Goal: Task Accomplishment & Management: Use online tool/utility

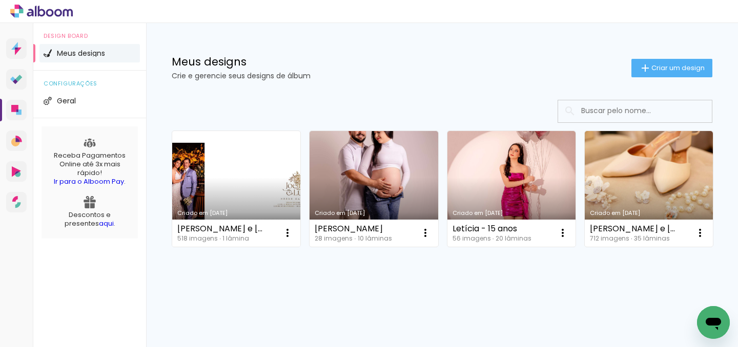
click at [253, 189] on link "Criado em [DATE]" at bounding box center [236, 189] width 128 height 116
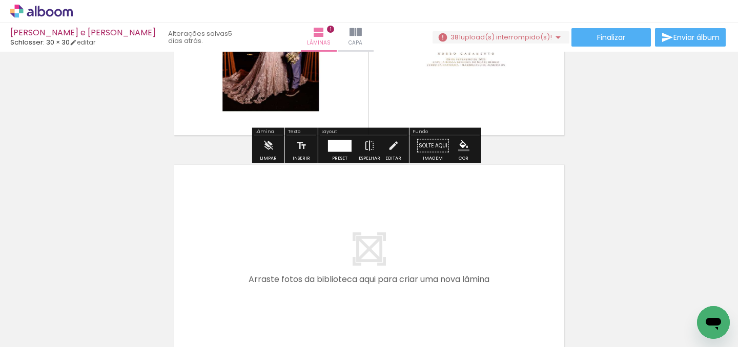
scroll to position [219, 0]
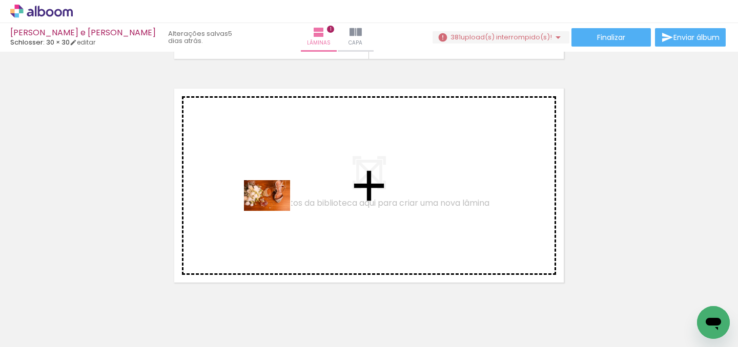
drag, startPoint x: 448, startPoint y: 320, endPoint x: 275, endPoint y: 211, distance: 205.2
click at [275, 211] on quentale-workspace at bounding box center [369, 173] width 738 height 347
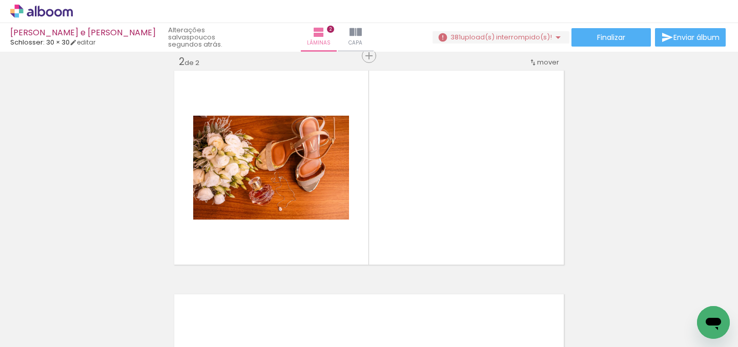
scroll to position [0, 857]
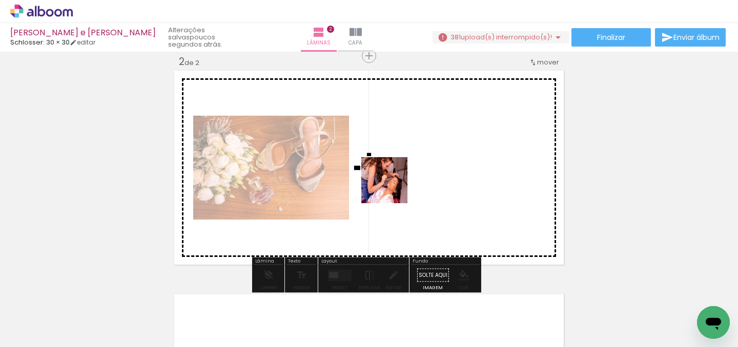
drag, startPoint x: 319, startPoint y: 319, endPoint x: 402, endPoint y: 159, distance: 180.2
click at [402, 159] on quentale-workspace at bounding box center [369, 173] width 738 height 347
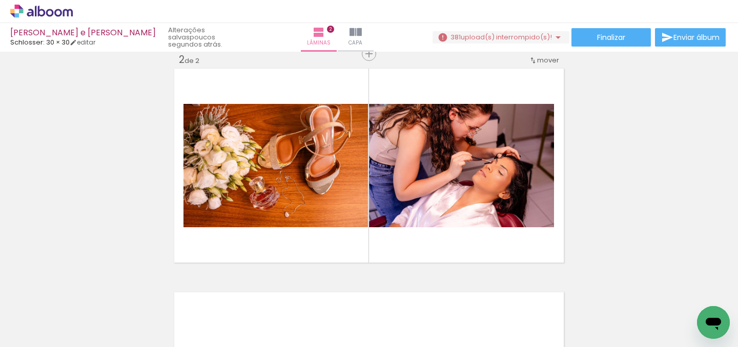
scroll to position [239, 0]
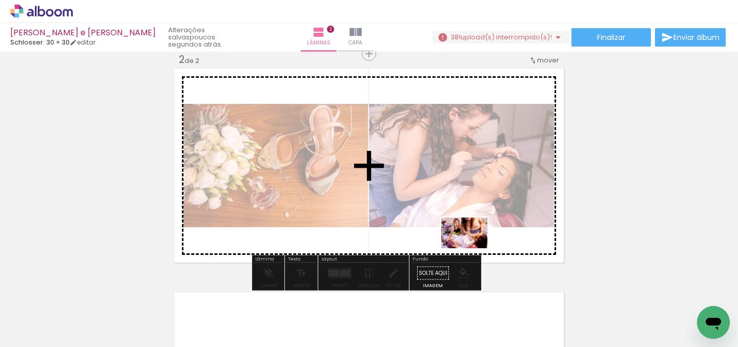
drag, startPoint x: 356, startPoint y: 322, endPoint x: 472, endPoint y: 249, distance: 137.3
click at [472, 249] on quentale-workspace at bounding box center [369, 173] width 738 height 347
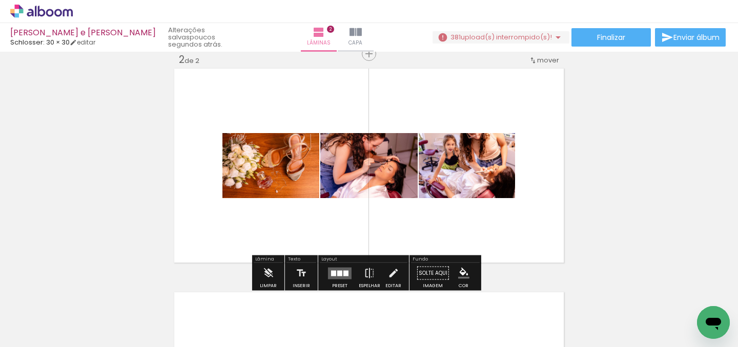
click at [346, 274] on quentale-layouter at bounding box center [340, 274] width 24 height 12
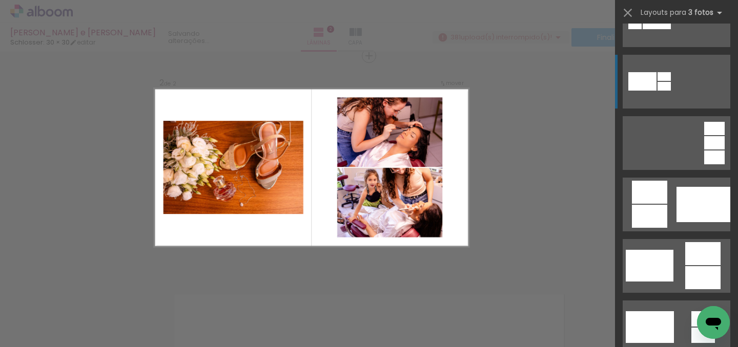
scroll to position [163, 0]
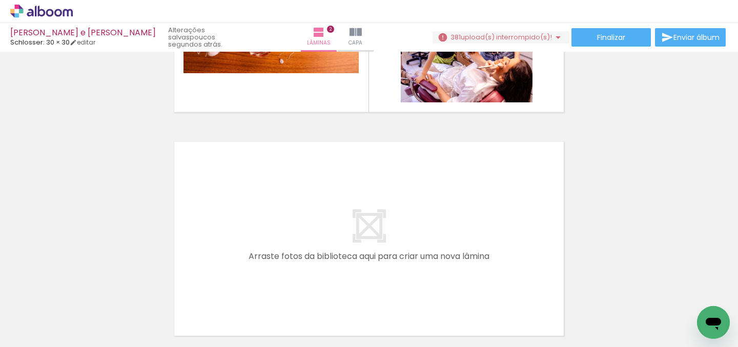
scroll to position [0, 1114]
drag, startPoint x: 251, startPoint y: 304, endPoint x: 251, endPoint y: 221, distance: 83.0
click at [251, 221] on quentale-workspace at bounding box center [369, 173] width 738 height 347
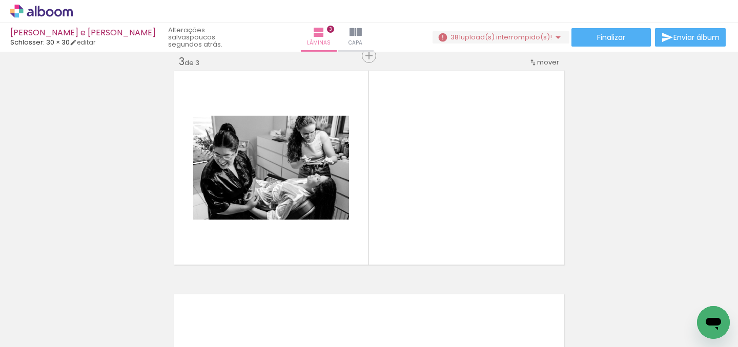
scroll to position [0, 1522]
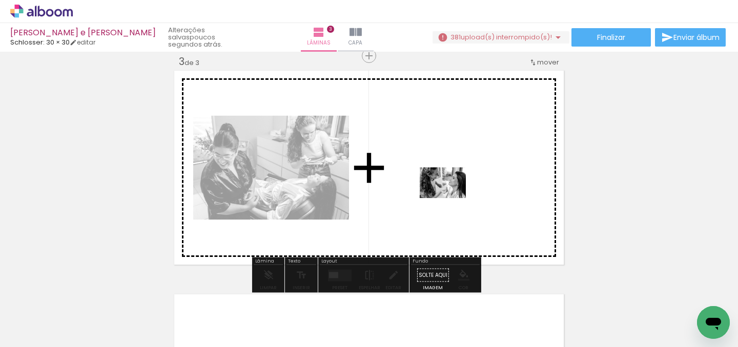
drag, startPoint x: 462, startPoint y: 314, endPoint x: 450, endPoint y: 198, distance: 116.4
click at [450, 198] on quentale-workspace at bounding box center [369, 173] width 738 height 347
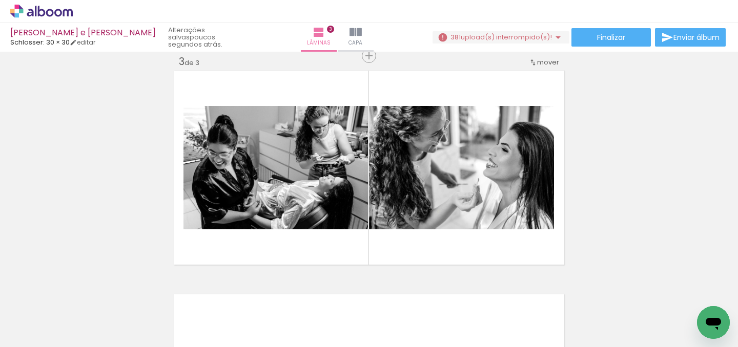
scroll to position [0, 1147]
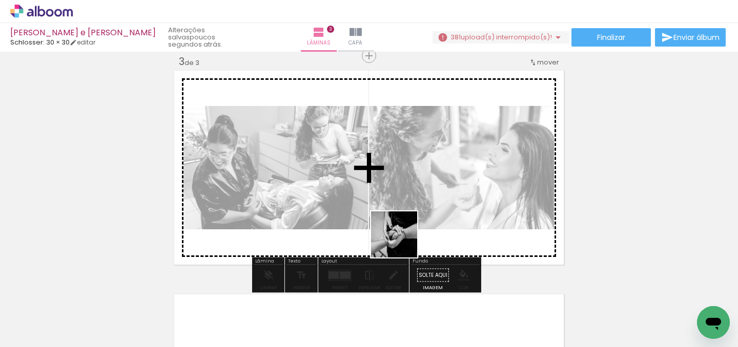
drag, startPoint x: 176, startPoint y: 311, endPoint x: 404, endPoint y: 242, distance: 238.2
click at [404, 242] on quentale-workspace at bounding box center [369, 173] width 738 height 347
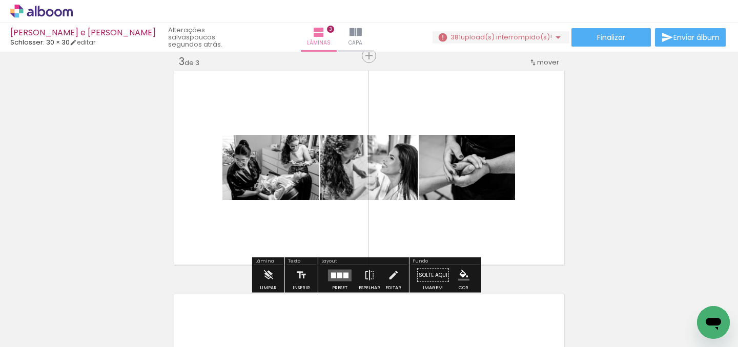
click at [334, 274] on quentale-layouter at bounding box center [340, 276] width 24 height 12
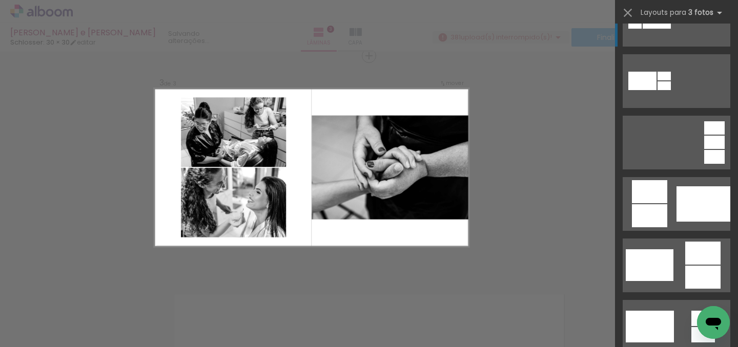
scroll to position [172, 0]
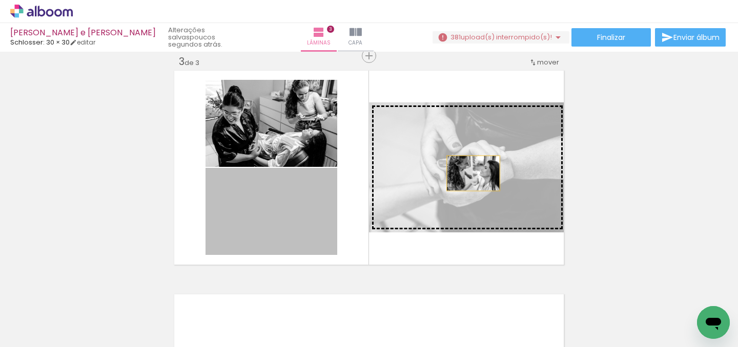
drag, startPoint x: 297, startPoint y: 218, endPoint x: 469, endPoint y: 173, distance: 178.4
click at [0, 0] on slot at bounding box center [0, 0] width 0 height 0
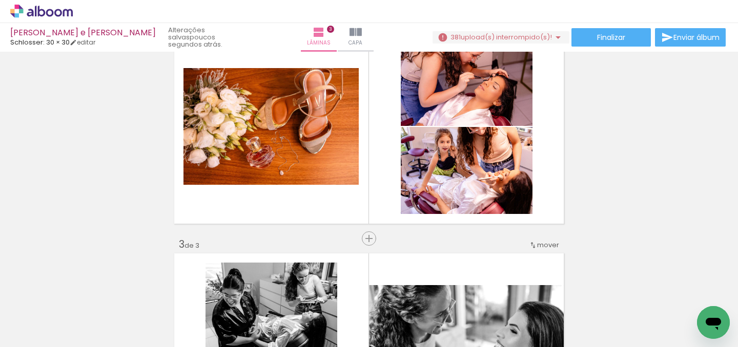
scroll to position [276, 0]
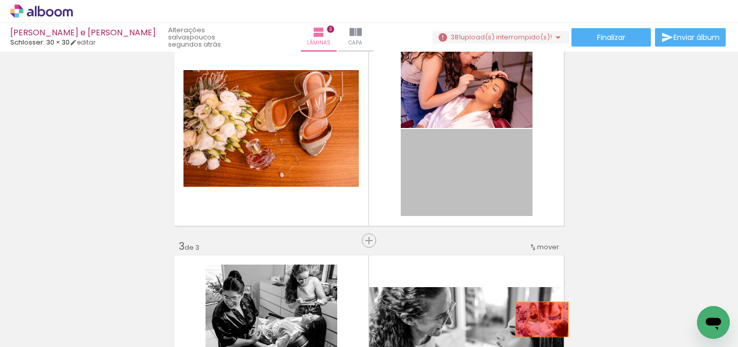
drag, startPoint x: 505, startPoint y: 158, endPoint x: 538, endPoint y: 320, distance: 165.2
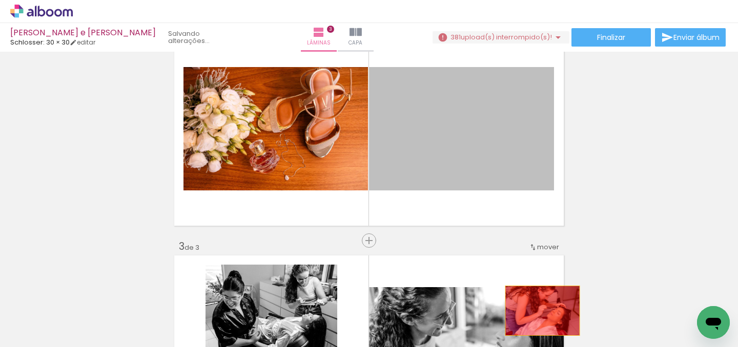
drag, startPoint x: 503, startPoint y: 145, endPoint x: 539, endPoint y: 311, distance: 170.3
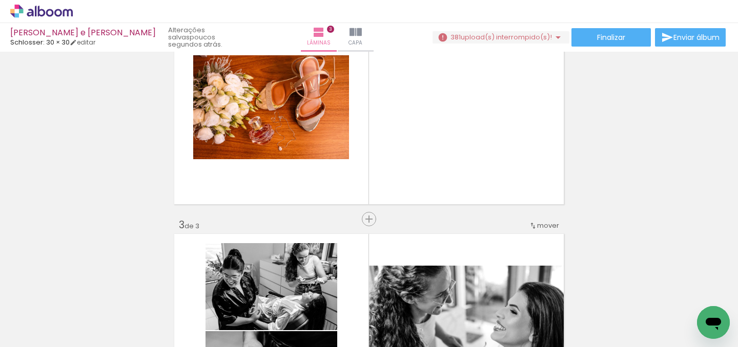
scroll to position [0, 218]
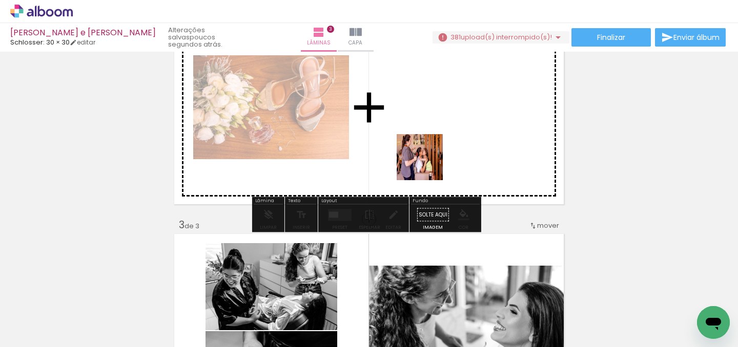
drag, startPoint x: 290, startPoint y: 316, endPoint x: 443, endPoint y: 153, distance: 223.3
click at [443, 153] on quentale-workspace at bounding box center [369, 173] width 738 height 347
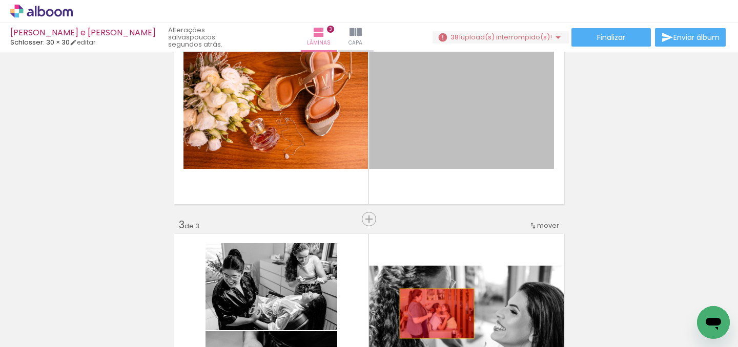
drag, startPoint x: 486, startPoint y: 112, endPoint x: 433, endPoint y: 314, distance: 208.2
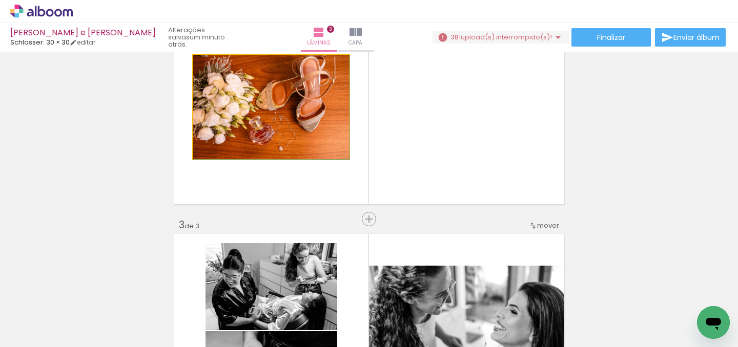
drag, startPoint x: 295, startPoint y: 107, endPoint x: 311, endPoint y: 116, distance: 18.6
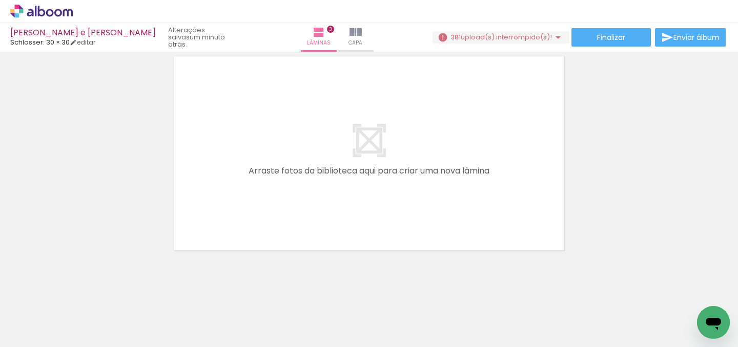
scroll to position [0, 3310]
drag, startPoint x: 304, startPoint y: 324, endPoint x: 313, endPoint y: 203, distance: 121.3
click at [313, 203] on quentale-workspace at bounding box center [369, 173] width 738 height 347
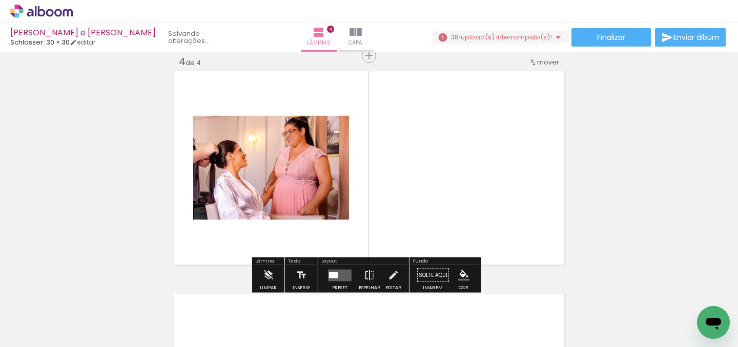
scroll to position [685, 0]
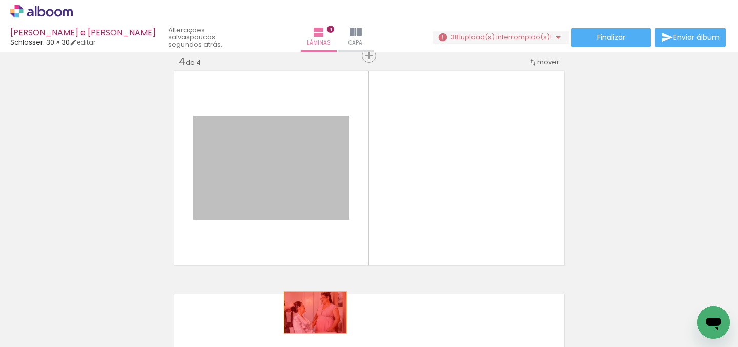
drag, startPoint x: 310, startPoint y: 196, endPoint x: 312, endPoint y: 313, distance: 116.9
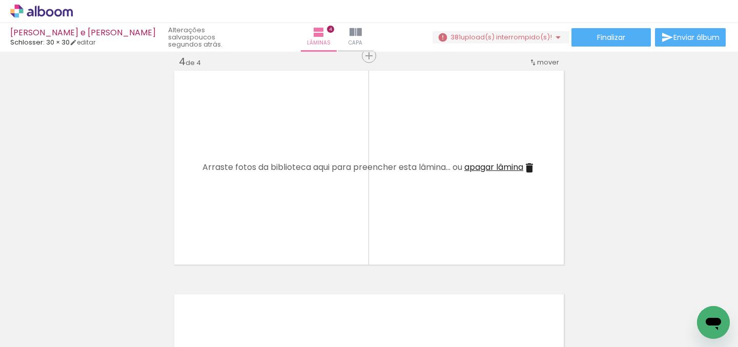
scroll to position [0, 3735]
drag, startPoint x: 312, startPoint y: 321, endPoint x: 279, endPoint y: 309, distance: 35.2
click at [0, 0] on slot at bounding box center [0, 0] width 0 height 0
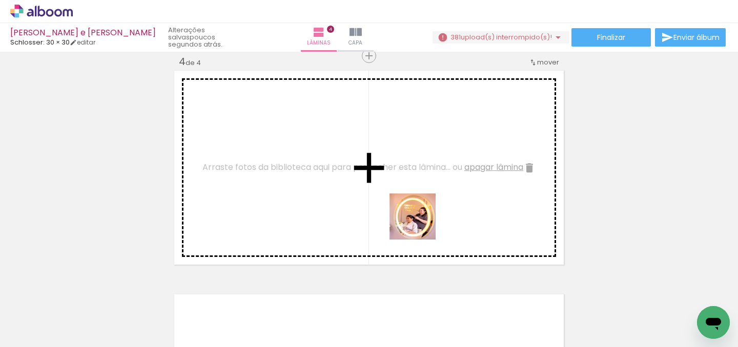
drag, startPoint x: 320, startPoint y: 324, endPoint x: 424, endPoint y: 221, distance: 146.0
click at [424, 221] on quentale-workspace at bounding box center [369, 173] width 738 height 347
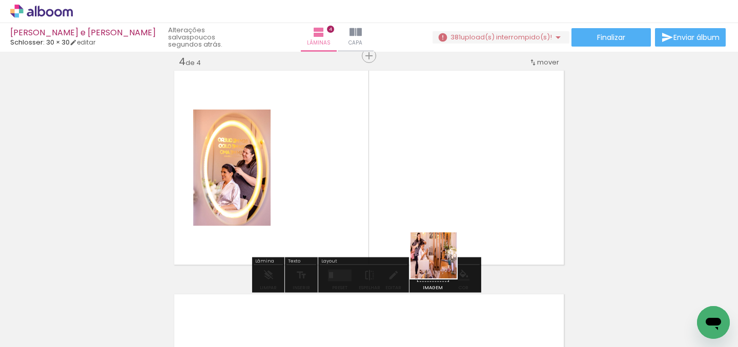
drag, startPoint x: 441, startPoint y: 312, endPoint x: 441, endPoint y: 209, distance: 103.0
click at [441, 209] on quentale-workspace at bounding box center [369, 173] width 738 height 347
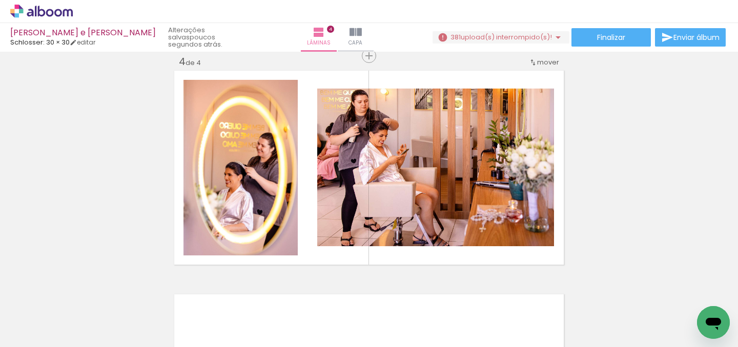
scroll to position [0, 4337]
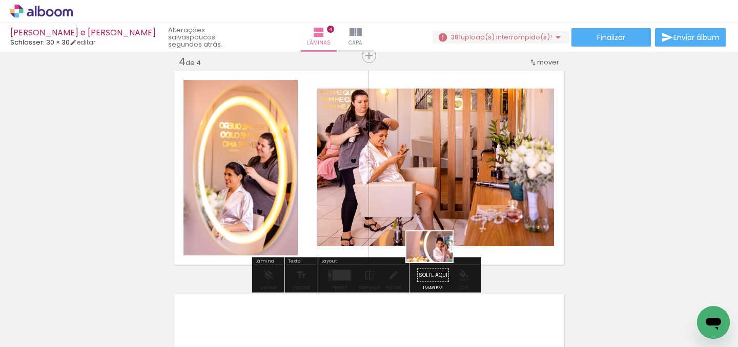
drag, startPoint x: 316, startPoint y: 322, endPoint x: 439, endPoint y: 261, distance: 137.3
click at [439, 261] on quentale-workspace at bounding box center [369, 173] width 738 height 347
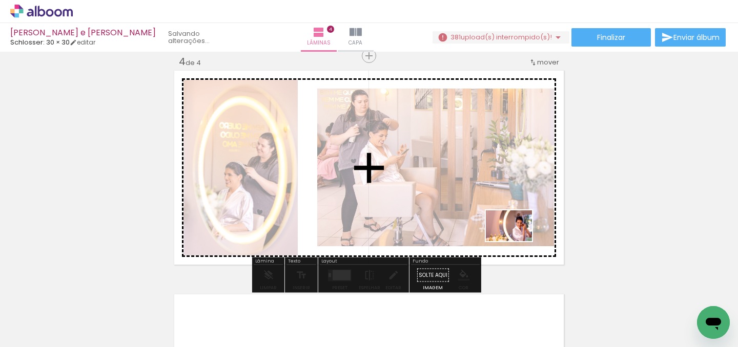
drag, startPoint x: 309, startPoint y: 322, endPoint x: 518, endPoint y: 241, distance: 224.0
click at [518, 241] on quentale-workspace at bounding box center [369, 173] width 738 height 347
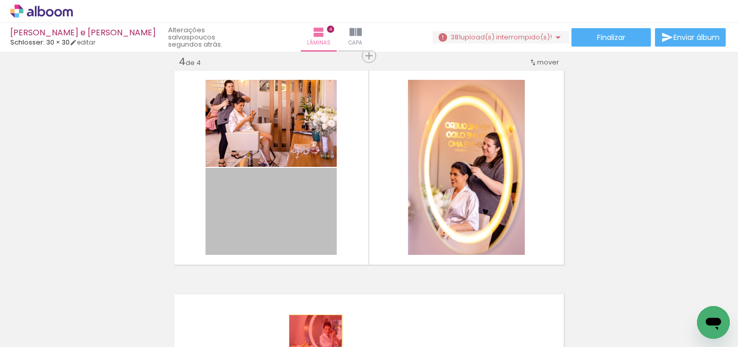
drag, startPoint x: 301, startPoint y: 219, endPoint x: 312, endPoint y: 333, distance: 114.3
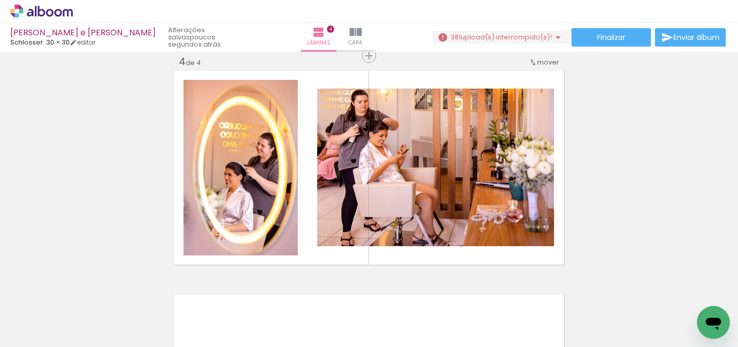
scroll to position [0, 3624]
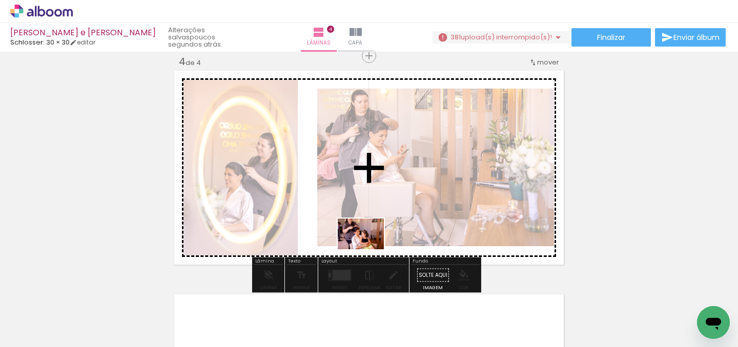
drag, startPoint x: 216, startPoint y: 321, endPoint x: 368, endPoint y: 250, distance: 168.7
click at [368, 250] on quentale-workspace at bounding box center [369, 173] width 738 height 347
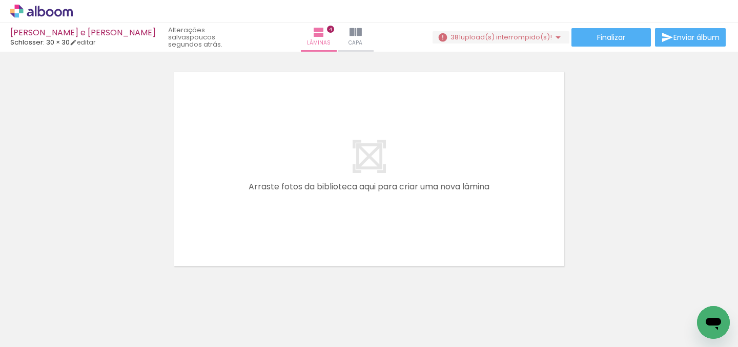
scroll to position [0, 4384]
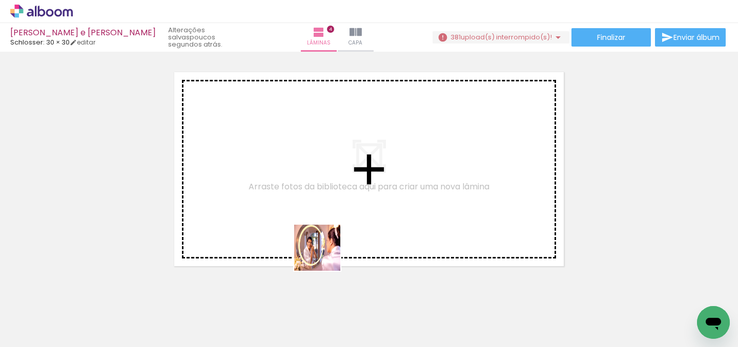
drag, startPoint x: 325, startPoint y: 256, endPoint x: 327, endPoint y: 204, distance: 51.8
click at [327, 204] on quentale-workspace at bounding box center [369, 173] width 738 height 347
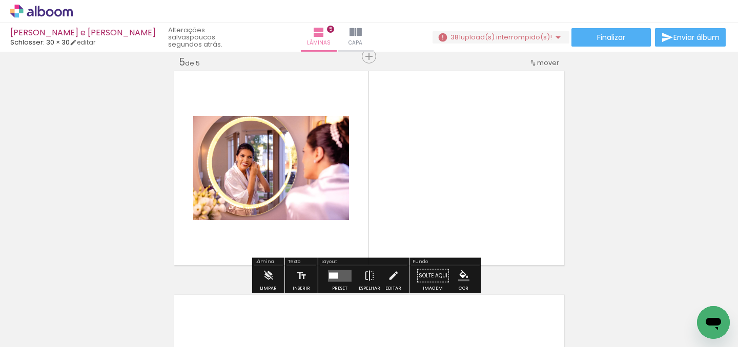
scroll to position [909, 0]
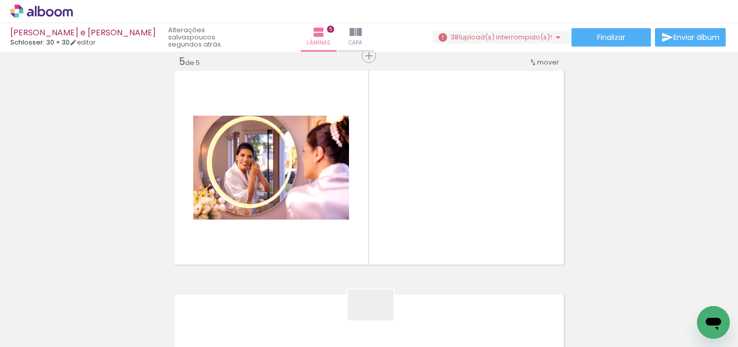
drag, startPoint x: 377, startPoint y: 323, endPoint x: 425, endPoint y: 216, distance: 117.7
click at [425, 216] on quentale-workspace at bounding box center [369, 173] width 738 height 347
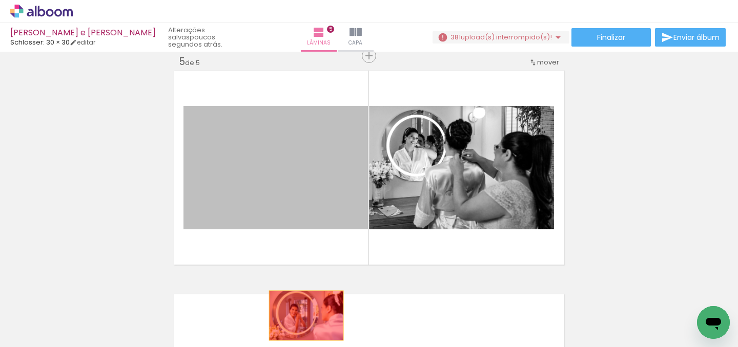
drag, startPoint x: 300, startPoint y: 283, endPoint x: 302, endPoint y: 316, distance: 32.3
click at [302, 316] on quentale-workspace at bounding box center [369, 173] width 738 height 347
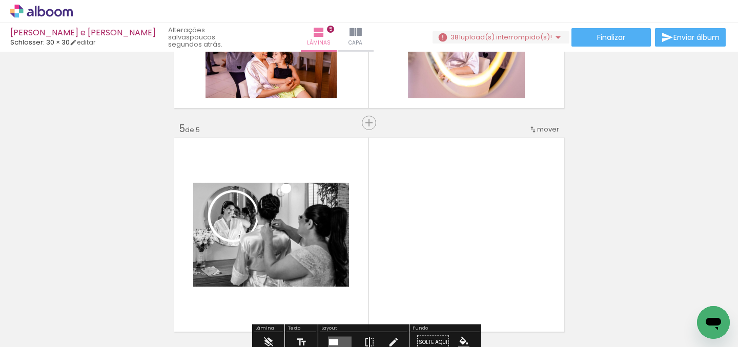
scroll to position [842, 0]
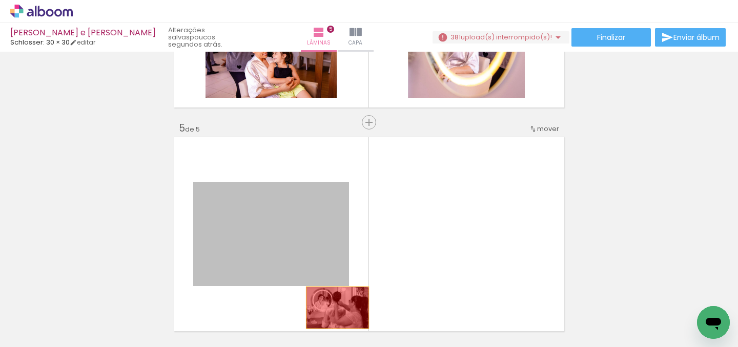
drag, startPoint x: 308, startPoint y: 208, endPoint x: 334, endPoint y: 308, distance: 103.7
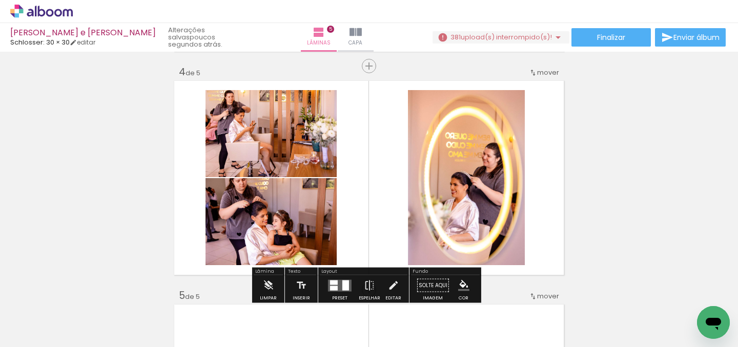
scroll to position [673, 0]
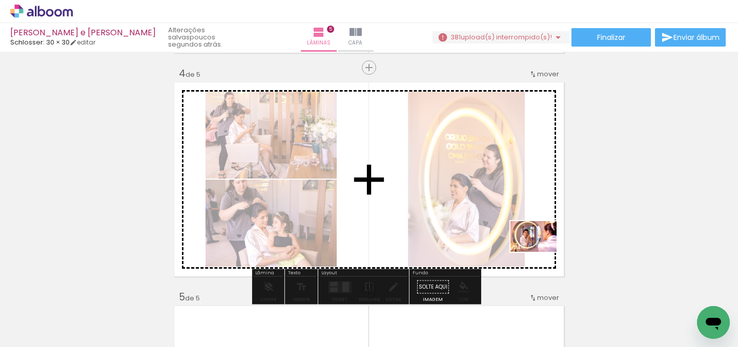
drag, startPoint x: 187, startPoint y: 317, endPoint x: 541, endPoint y: 252, distance: 360.5
click at [541, 252] on quentale-workspace at bounding box center [369, 173] width 738 height 347
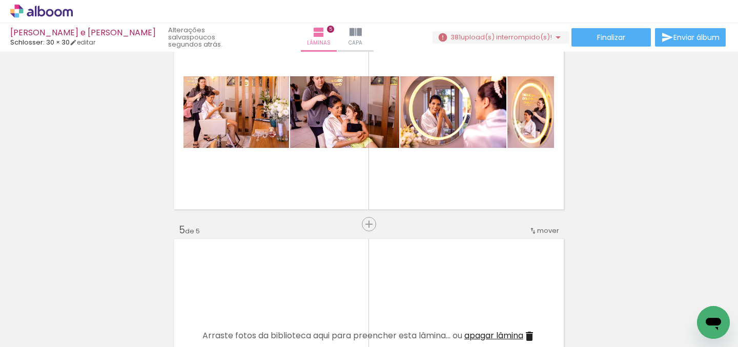
scroll to position [741, 0]
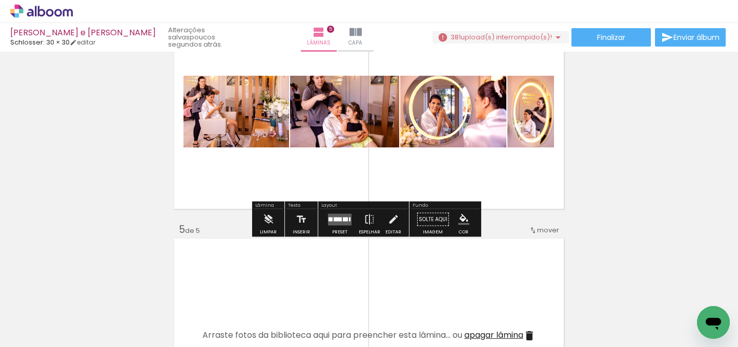
click at [340, 227] on div at bounding box center [340, 220] width 28 height 20
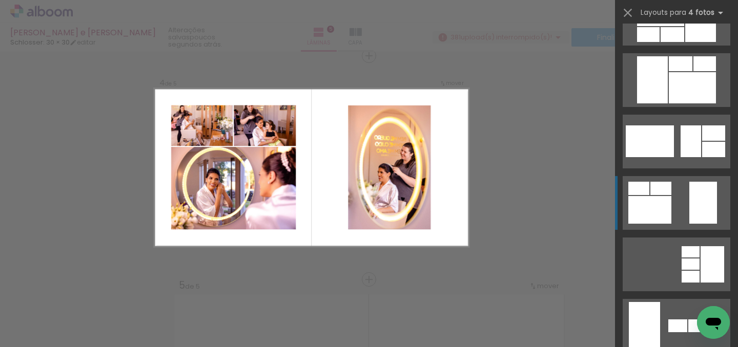
scroll to position [105, 0]
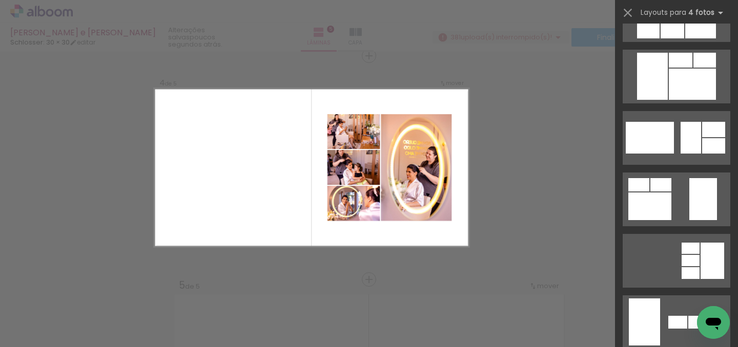
click at [551, 189] on div "Confirmar Cancelar" at bounding box center [369, 51] width 738 height 1368
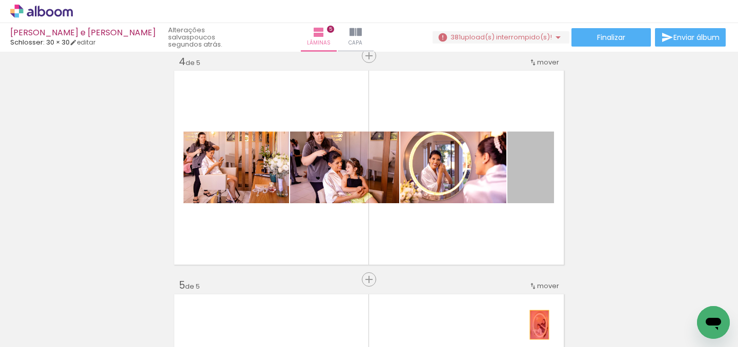
drag, startPoint x: 522, startPoint y: 182, endPoint x: 537, endPoint y: 323, distance: 141.1
click at [537, 323] on quentale-workspace at bounding box center [369, 173] width 738 height 347
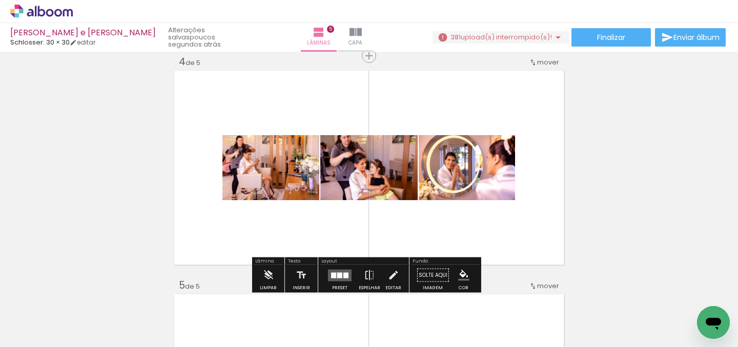
click at [337, 275] on div at bounding box center [339, 276] width 5 height 6
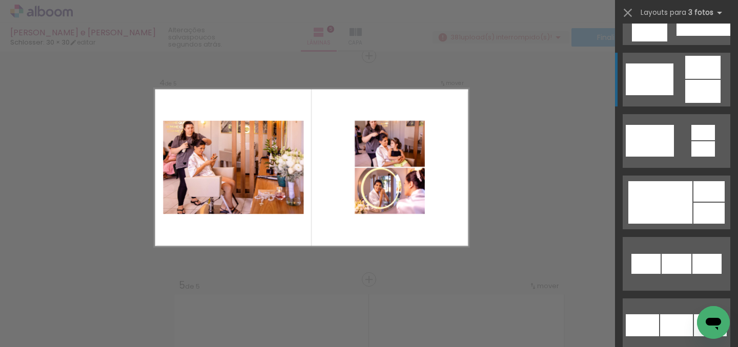
scroll to position [297, 0]
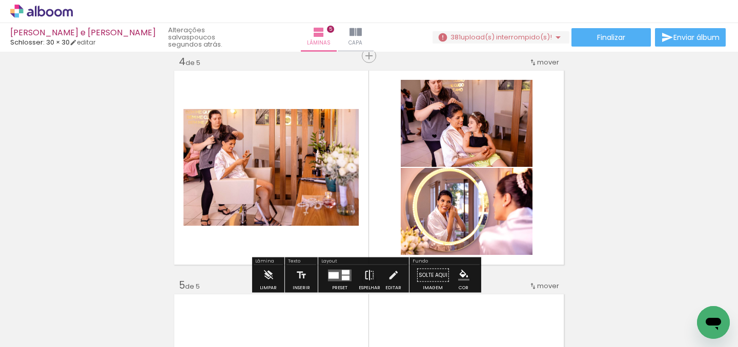
click at [366, 279] on iron-icon at bounding box center [369, 275] width 11 height 20
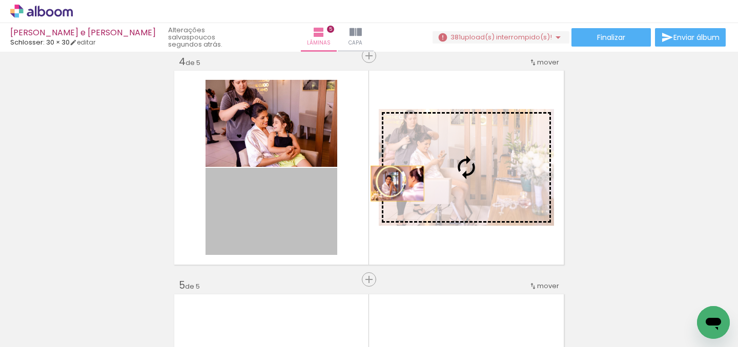
drag, startPoint x: 279, startPoint y: 206, endPoint x: 480, endPoint y: 164, distance: 204.7
click at [0, 0] on slot at bounding box center [0, 0] width 0 height 0
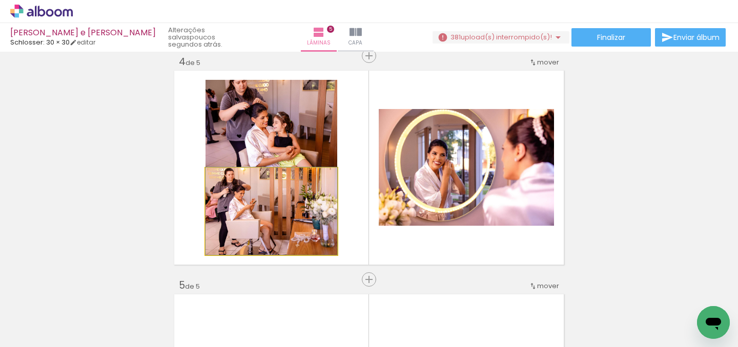
drag, startPoint x: 312, startPoint y: 192, endPoint x: 318, endPoint y: 114, distance: 78.7
click at [0, 0] on slot at bounding box center [0, 0] width 0 height 0
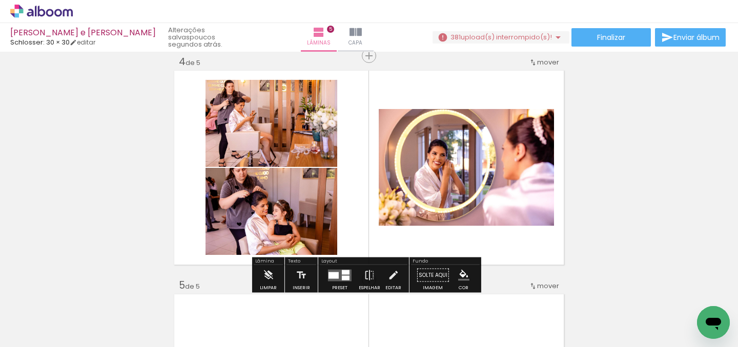
click at [609, 164] on div "Inserir lâmina 1 de 5 Inserir lâmina 2 de 5 Inserir lâmina 3 de 5 Inserir lâmin…" at bounding box center [369, 43] width 738 height 1344
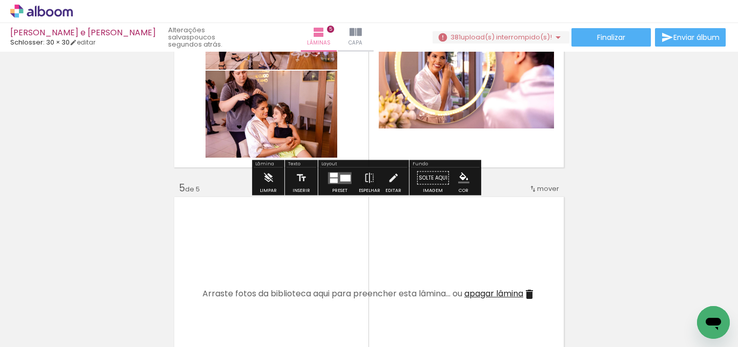
scroll to position [833, 0]
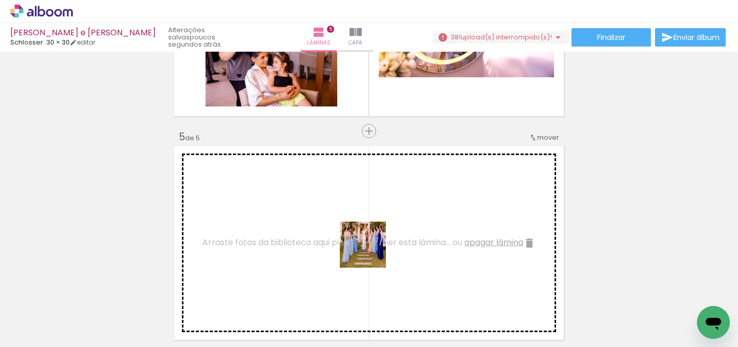
drag, startPoint x: 542, startPoint y: 317, endPoint x: 322, endPoint y: 239, distance: 233.4
click at [322, 239] on quentale-workspace at bounding box center [369, 173] width 738 height 347
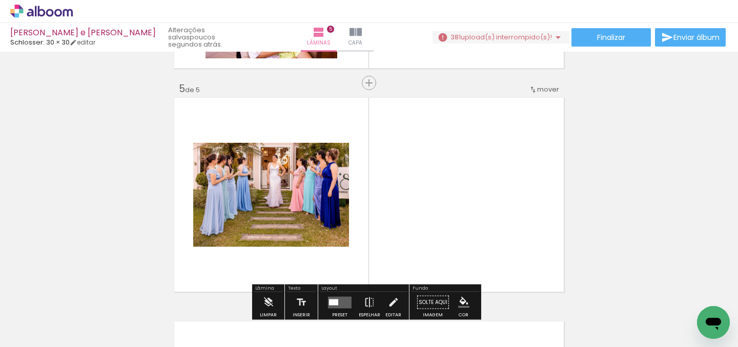
scroll to position [882, 0]
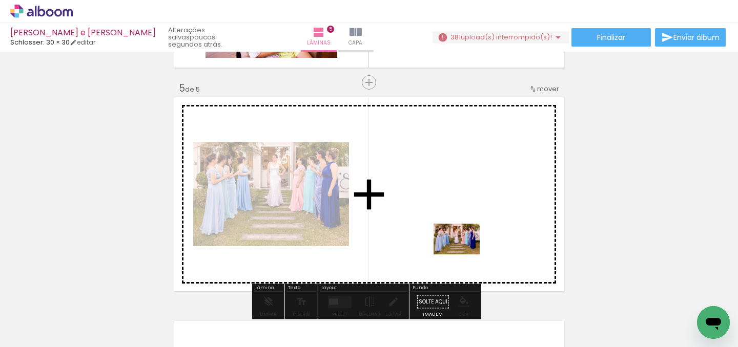
drag, startPoint x: 591, startPoint y: 316, endPoint x: 464, endPoint y: 255, distance: 140.7
click at [464, 255] on quentale-workspace at bounding box center [369, 173] width 738 height 347
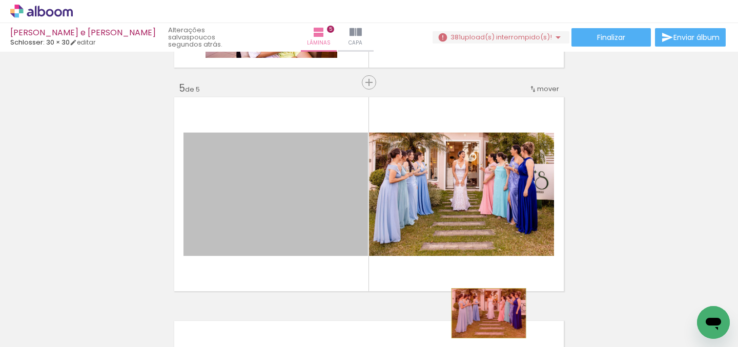
drag, startPoint x: 231, startPoint y: 202, endPoint x: 485, endPoint y: 314, distance: 277.5
click at [485, 314] on quentale-workspace at bounding box center [369, 173] width 738 height 347
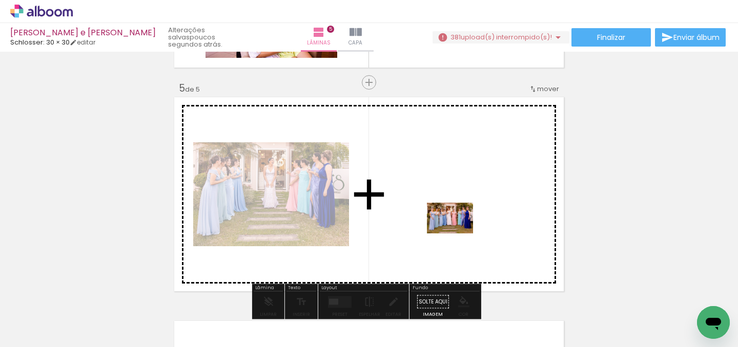
drag, startPoint x: 639, startPoint y: 315, endPoint x: 458, endPoint y: 234, distance: 198.9
click at [458, 234] on quentale-workspace at bounding box center [369, 173] width 738 height 347
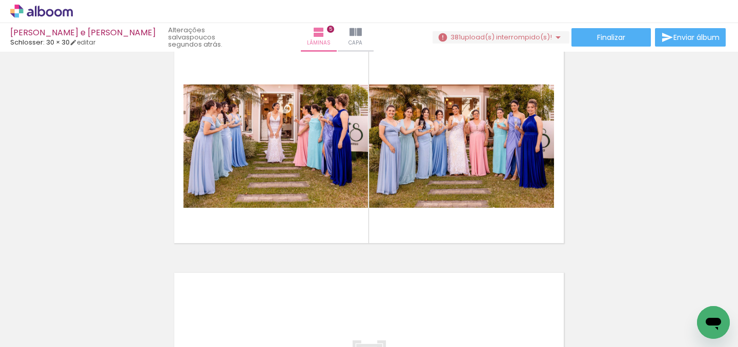
scroll to position [0, 5035]
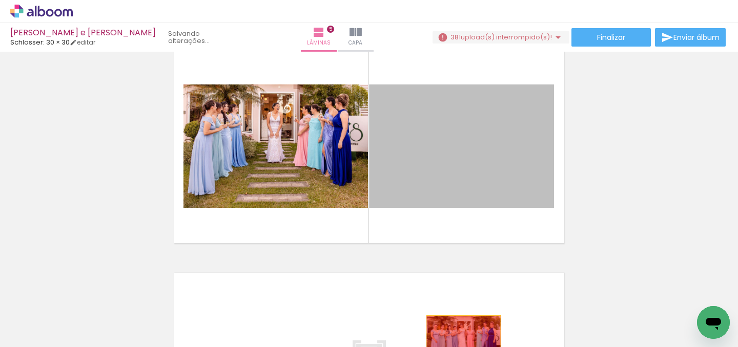
drag, startPoint x: 447, startPoint y: 154, endPoint x: 460, endPoint y: 341, distance: 187.0
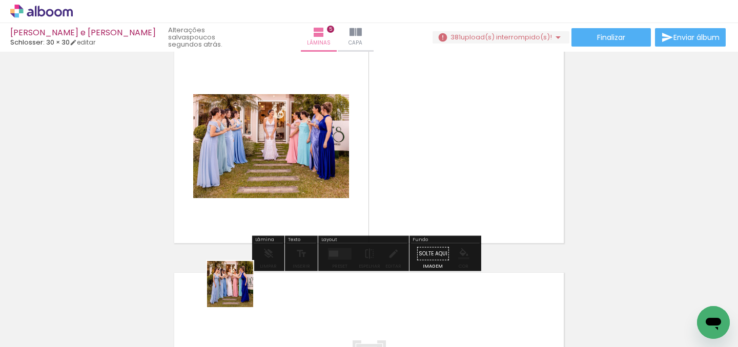
drag, startPoint x: 177, startPoint y: 311, endPoint x: 463, endPoint y: 191, distance: 310.1
click at [463, 191] on quentale-workspace at bounding box center [369, 173] width 738 height 347
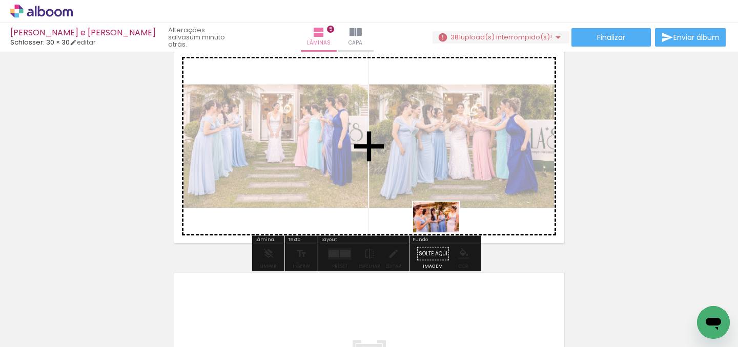
drag, startPoint x: 340, startPoint y: 318, endPoint x: 445, endPoint y: 232, distance: 135.8
click at [445, 232] on quentale-workspace at bounding box center [369, 173] width 738 height 347
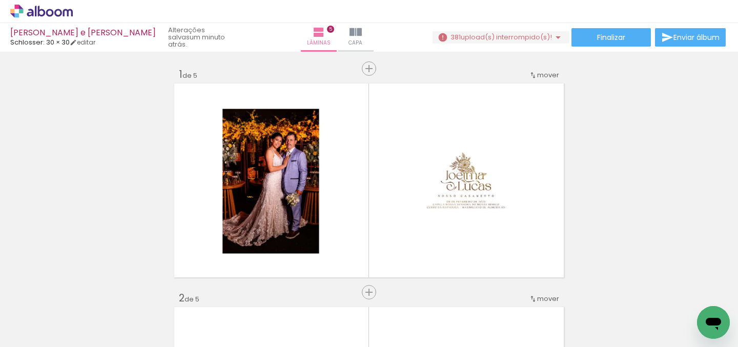
scroll to position [0, 5035]
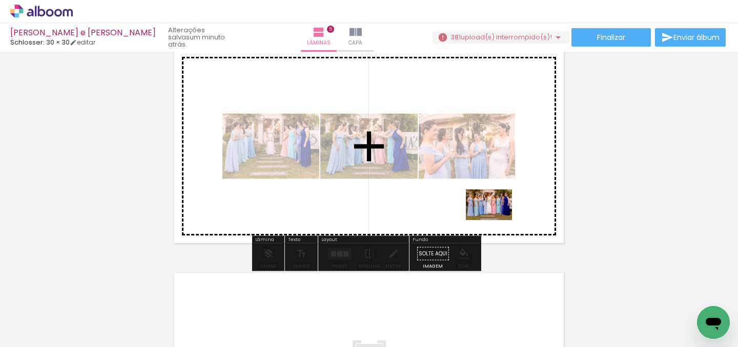
drag, startPoint x: 459, startPoint y: 316, endPoint x: 497, endPoint y: 220, distance: 102.9
click at [497, 220] on quentale-workspace at bounding box center [369, 173] width 738 height 347
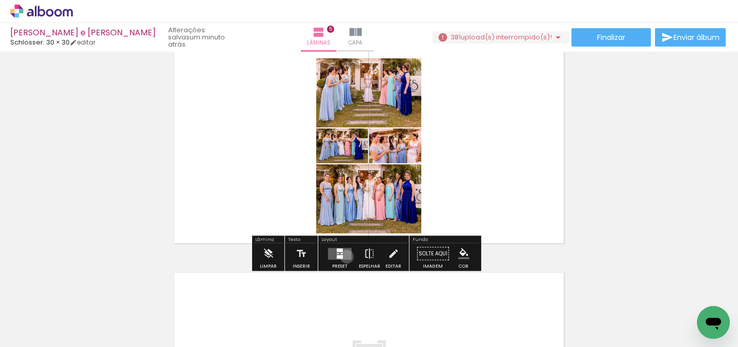
click at [344, 257] on quentale-layouter at bounding box center [340, 254] width 24 height 12
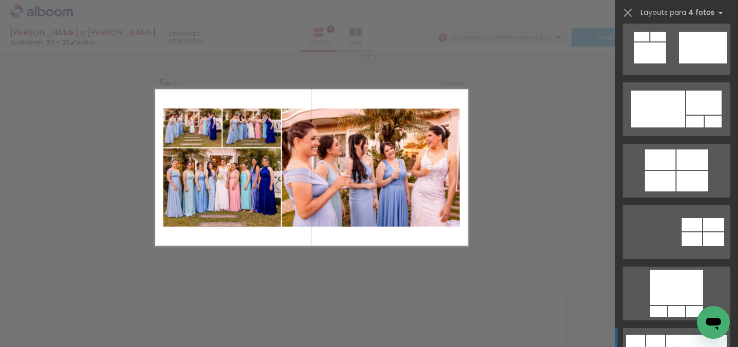
scroll to position [706, 0]
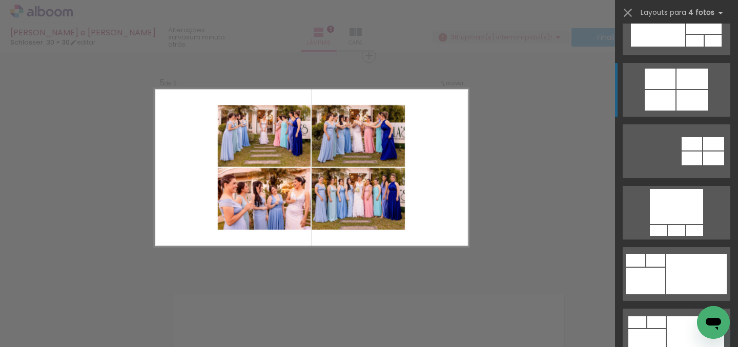
click at [703, 137] on div at bounding box center [713, 143] width 21 height 13
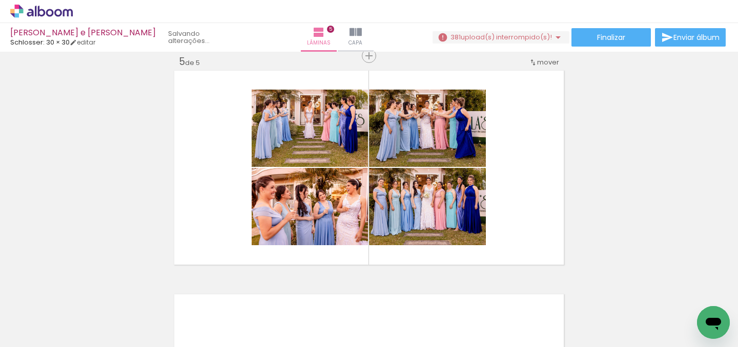
scroll to position [0, 5325]
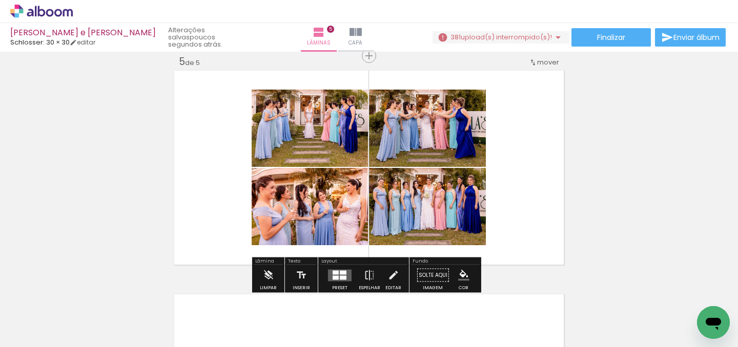
click at [333, 277] on div at bounding box center [336, 278] width 6 height 4
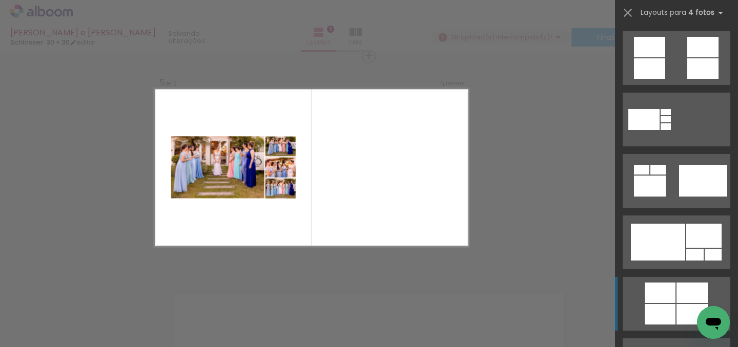
scroll to position [0, 0]
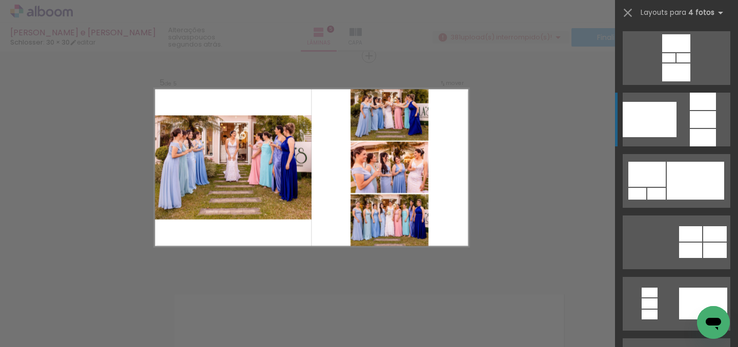
click at [671, 111] on div at bounding box center [650, 119] width 54 height 35
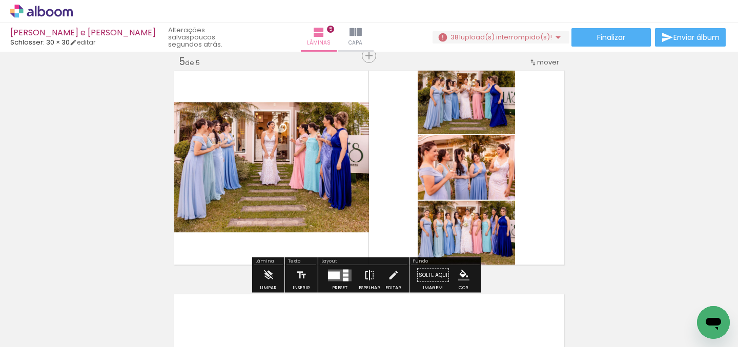
click at [368, 279] on iron-icon at bounding box center [369, 275] width 11 height 20
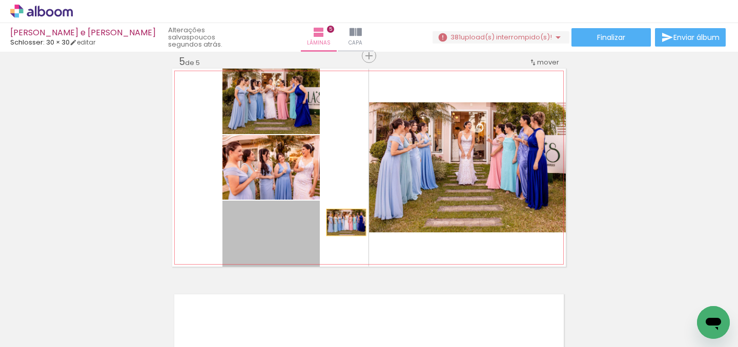
drag, startPoint x: 272, startPoint y: 235, endPoint x: 442, endPoint y: 214, distance: 171.9
click at [0, 0] on slot at bounding box center [0, 0] width 0 height 0
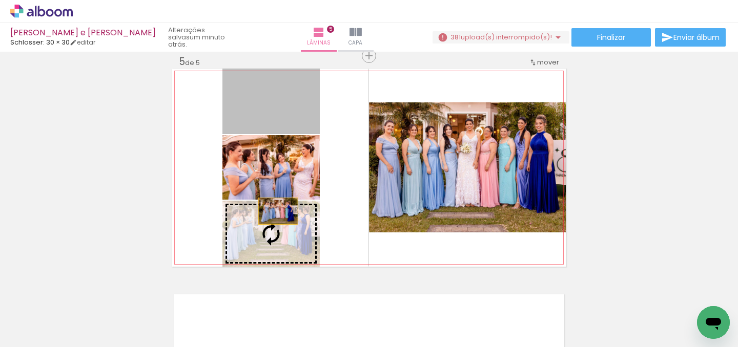
drag, startPoint x: 273, startPoint y: 108, endPoint x: 274, endPoint y: 229, distance: 121.5
click at [0, 0] on slot at bounding box center [0, 0] width 0 height 0
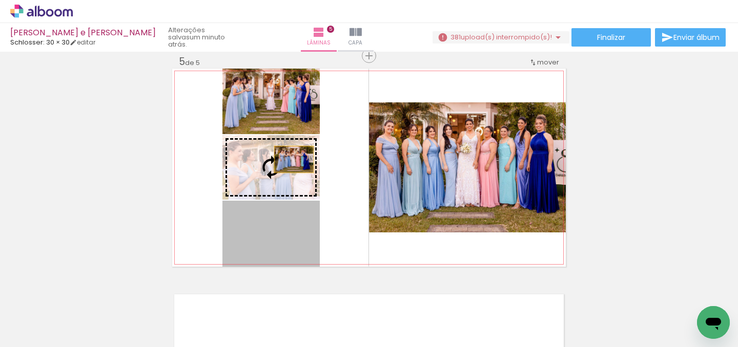
click at [0, 0] on slot at bounding box center [0, 0] width 0 height 0
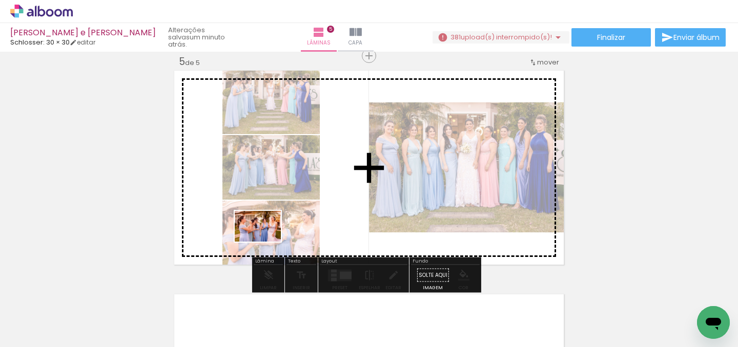
drag, startPoint x: 151, startPoint y: 309, endPoint x: 265, endPoint y: 242, distance: 133.0
click at [265, 242] on quentale-workspace at bounding box center [369, 173] width 738 height 347
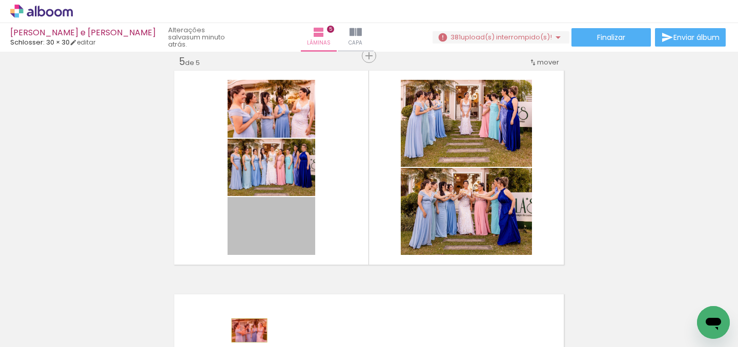
drag, startPoint x: 276, startPoint y: 240, endPoint x: 245, endPoint y: 331, distance: 95.8
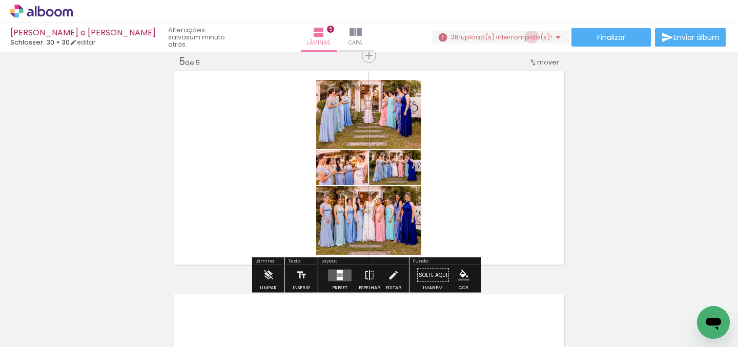
click at [527, 37] on span "upload(s) interrompido(s)!" at bounding box center [506, 37] width 91 height 10
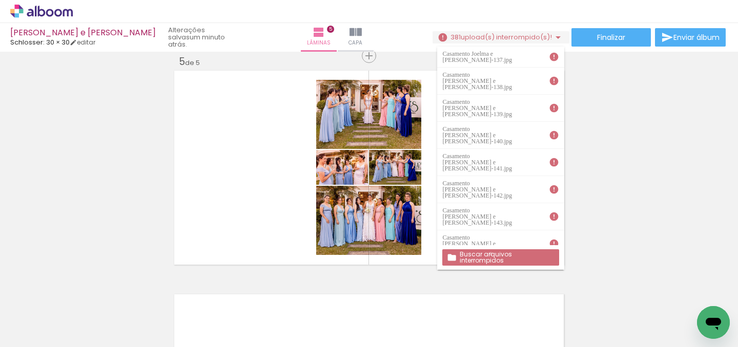
click at [0, 0] on slot "Buscar arquivos interrompidos" at bounding box center [0, 0] width 0 height 0
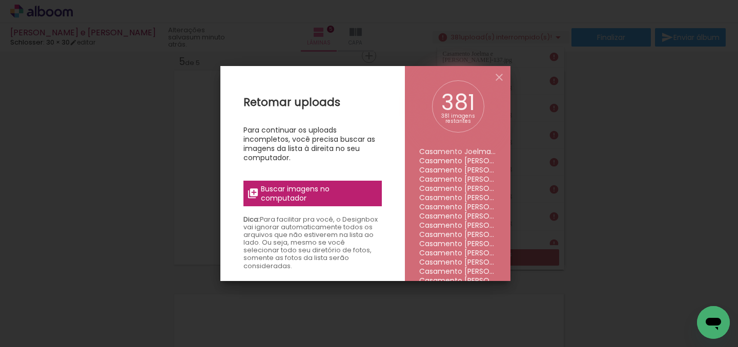
click at [269, 191] on span "Buscar imagens no computador" at bounding box center [318, 193] width 114 height 18
click at [0, 0] on input "file" at bounding box center [0, 0] width 0 height 0
click at [467, 92] on div "381" at bounding box center [458, 103] width 36 height 22
click at [326, 184] on span "Buscar imagens no computador" at bounding box center [318, 193] width 114 height 18
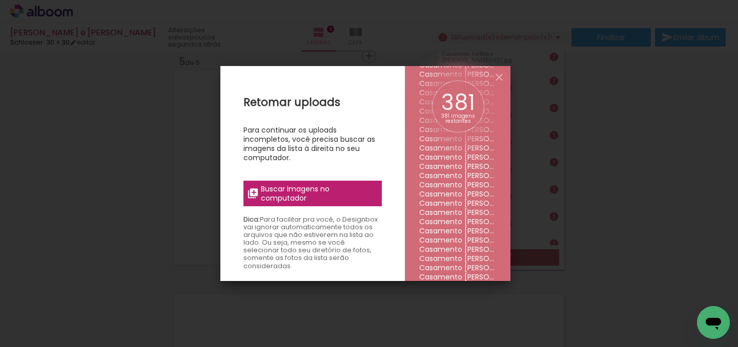
click at [0, 0] on input "file" at bounding box center [0, 0] width 0 height 0
click at [503, 76] on iron-icon at bounding box center [499, 77] width 12 height 12
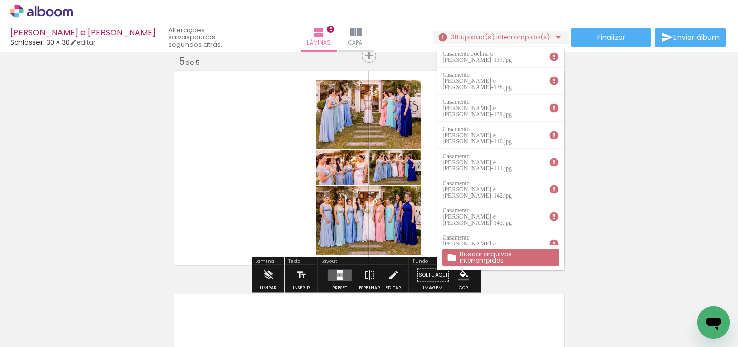
click at [511, 40] on span "upload(s) interrompido(s)!" at bounding box center [506, 37] width 91 height 10
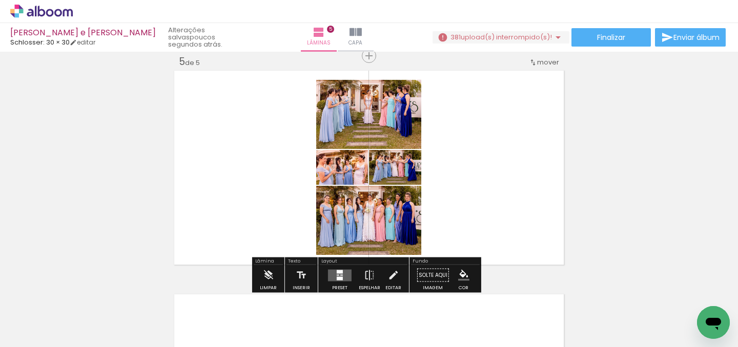
click at [337, 275] on div at bounding box center [338, 275] width 3 height 1
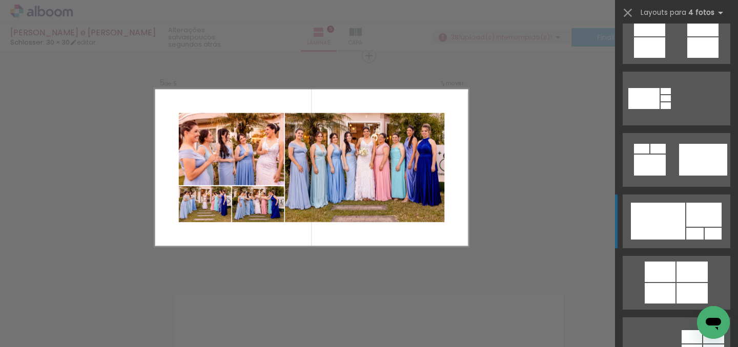
scroll to position [594, 0]
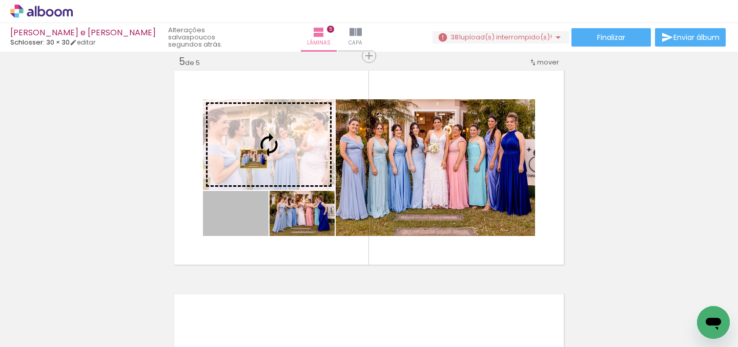
drag, startPoint x: 247, startPoint y: 224, endPoint x: 250, endPoint y: 159, distance: 65.2
click at [0, 0] on slot at bounding box center [0, 0] width 0 height 0
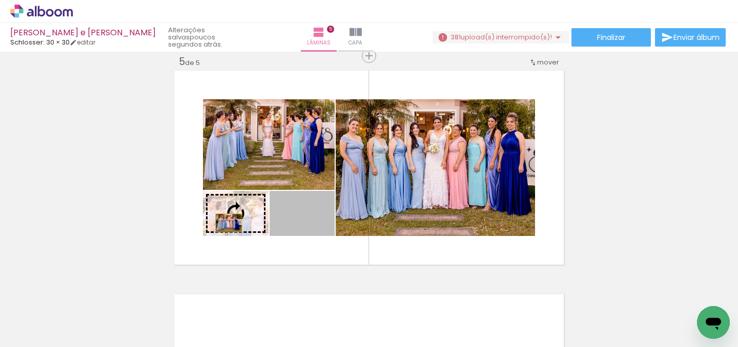
drag, startPoint x: 319, startPoint y: 228, endPoint x: 225, endPoint y: 223, distance: 94.4
click at [0, 0] on slot at bounding box center [0, 0] width 0 height 0
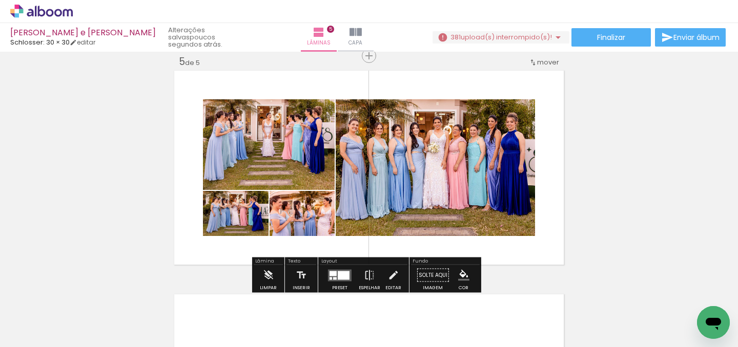
click at [342, 272] on div at bounding box center [345, 273] width 7 height 5
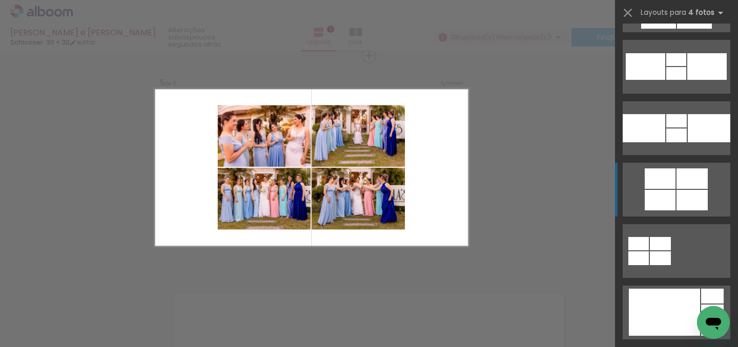
scroll to position [1969, 0]
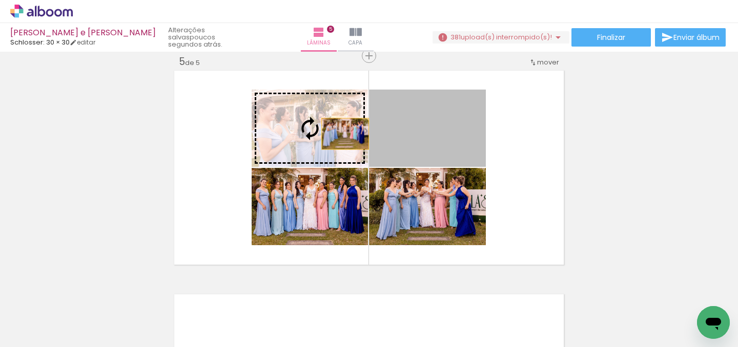
drag, startPoint x: 466, startPoint y: 134, endPoint x: 341, endPoint y: 134, distance: 125.0
click at [0, 0] on slot at bounding box center [0, 0] width 0 height 0
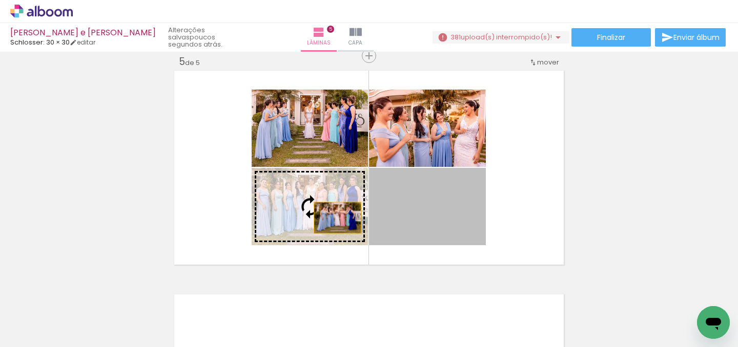
drag, startPoint x: 438, startPoint y: 230, endPoint x: 334, endPoint y: 218, distance: 105.3
click at [0, 0] on slot at bounding box center [0, 0] width 0 height 0
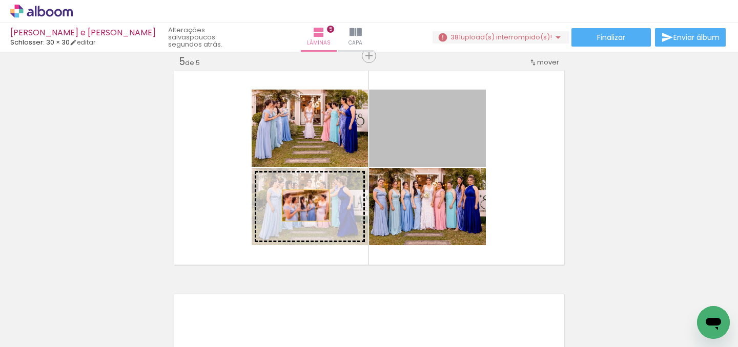
drag, startPoint x: 471, startPoint y: 137, endPoint x: 302, endPoint y: 206, distance: 182.3
click at [0, 0] on slot at bounding box center [0, 0] width 0 height 0
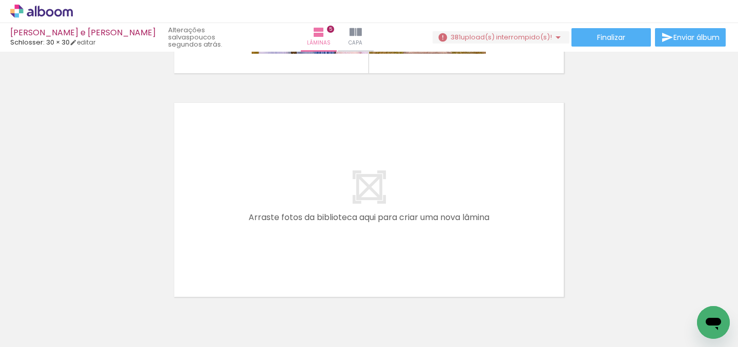
scroll to position [1109, 0]
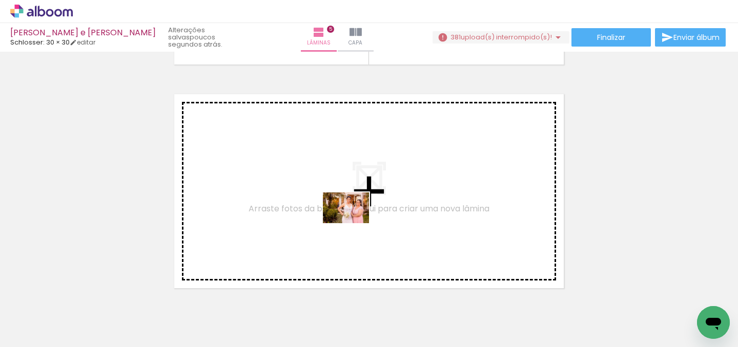
drag, startPoint x: 357, startPoint y: 328, endPoint x: 354, endPoint y: 223, distance: 104.6
click at [354, 223] on quentale-workspace at bounding box center [369, 173] width 738 height 347
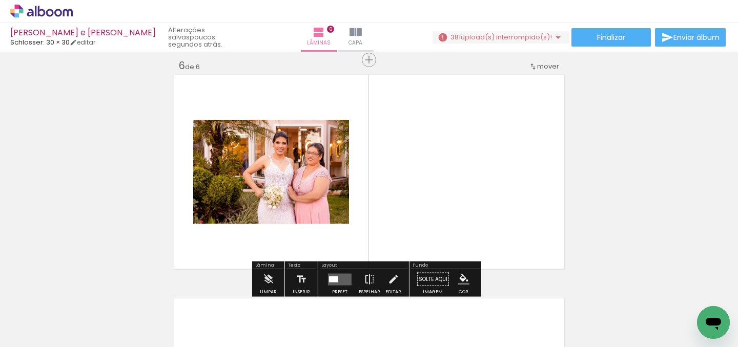
scroll to position [1133, 0]
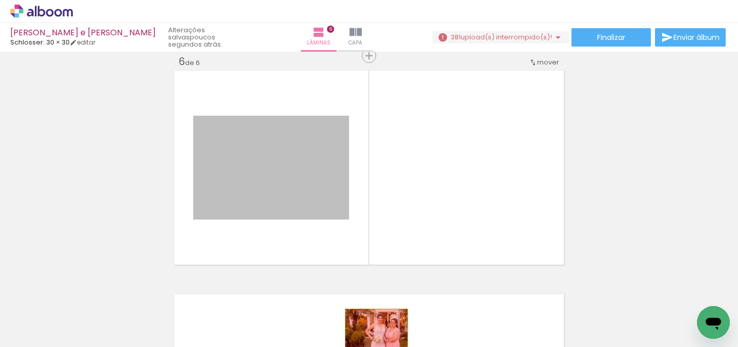
drag, startPoint x: 312, startPoint y: 207, endPoint x: 373, endPoint y: 330, distance: 137.3
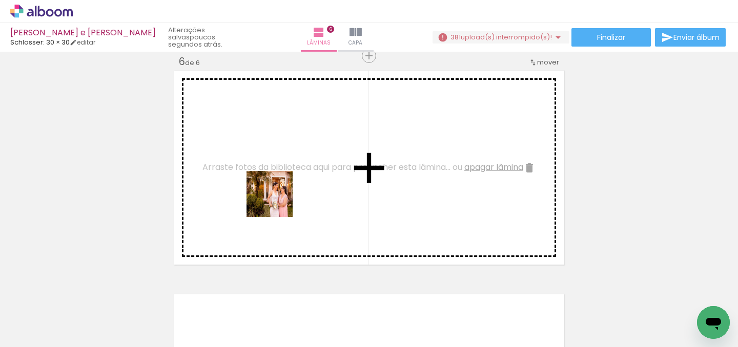
drag, startPoint x: 456, startPoint y: 316, endPoint x: 277, endPoint y: 201, distance: 212.5
click at [277, 201] on quentale-workspace at bounding box center [369, 173] width 738 height 347
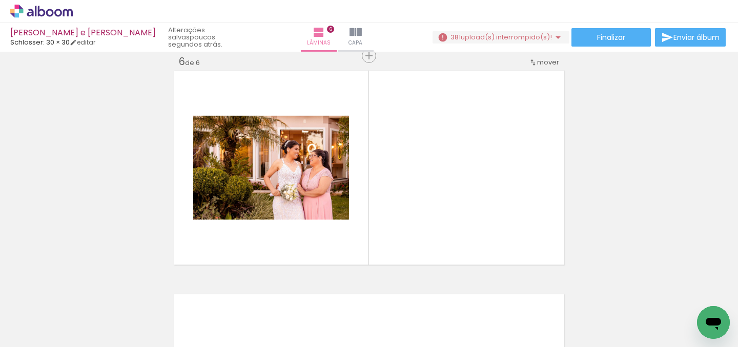
scroll to position [0, 5590]
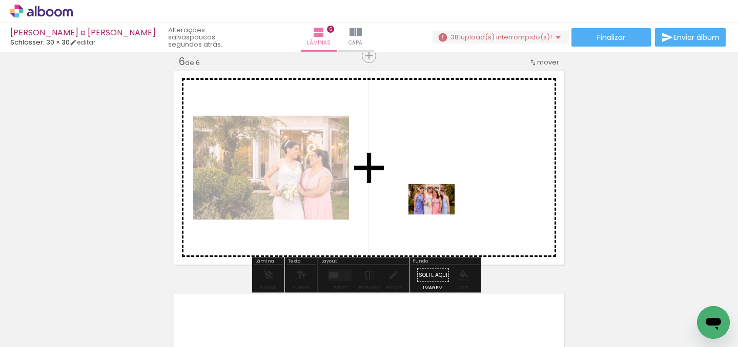
drag, startPoint x: 431, startPoint y: 319, endPoint x: 439, endPoint y: 215, distance: 104.9
click at [439, 215] on quentale-workspace at bounding box center [369, 173] width 738 height 347
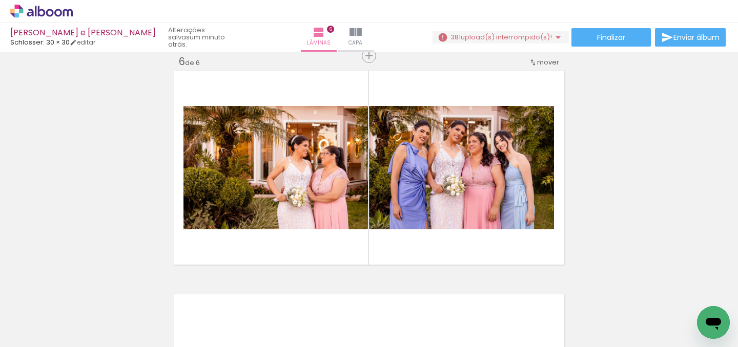
scroll to position [0, 5757]
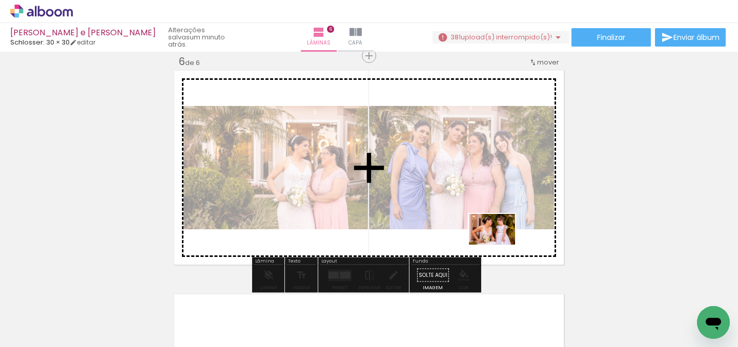
drag, startPoint x: 485, startPoint y: 319, endPoint x: 500, endPoint y: 244, distance: 76.3
click at [500, 244] on quentale-workspace at bounding box center [369, 173] width 738 height 347
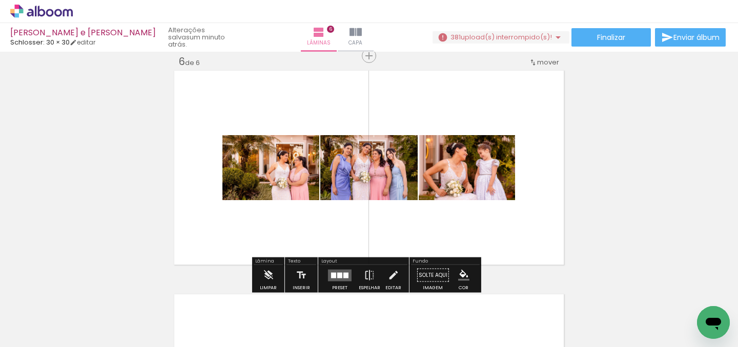
click at [343, 275] on div at bounding box center [345, 276] width 5 height 6
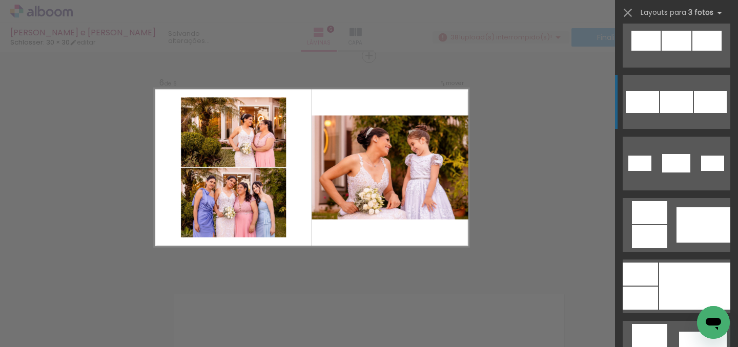
scroll to position [673, 0]
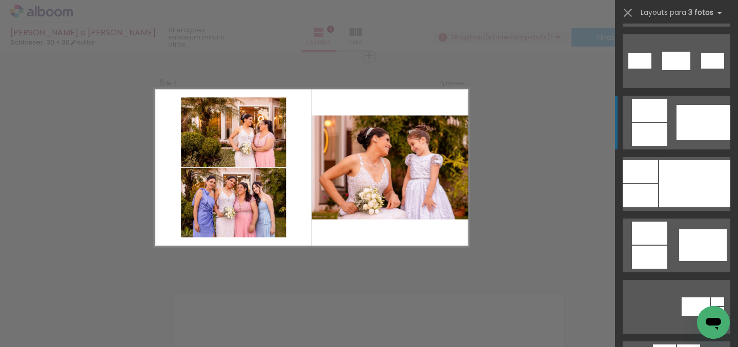
click at [659, 160] on div at bounding box center [694, 183] width 71 height 47
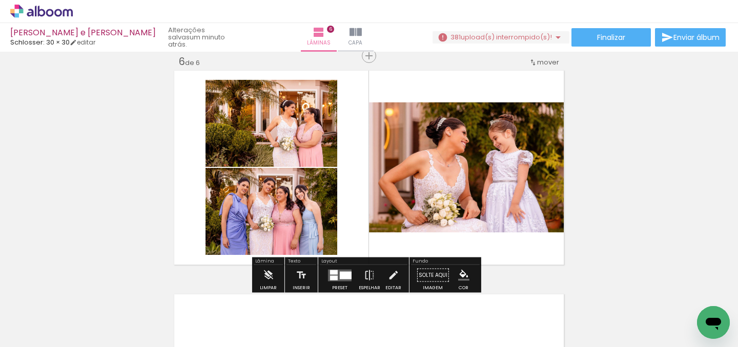
click at [277, 138] on quentale-photo at bounding box center [272, 123] width 132 height 87
click at [264, 143] on quentale-photo at bounding box center [272, 123] width 132 height 87
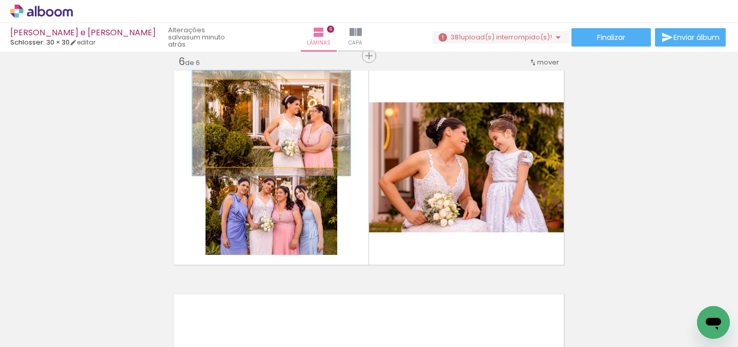
drag, startPoint x: 231, startPoint y: 93, endPoint x: 238, endPoint y: 93, distance: 7.2
type paper-slider "120"
click at [238, 93] on div at bounding box center [237, 91] width 16 height 16
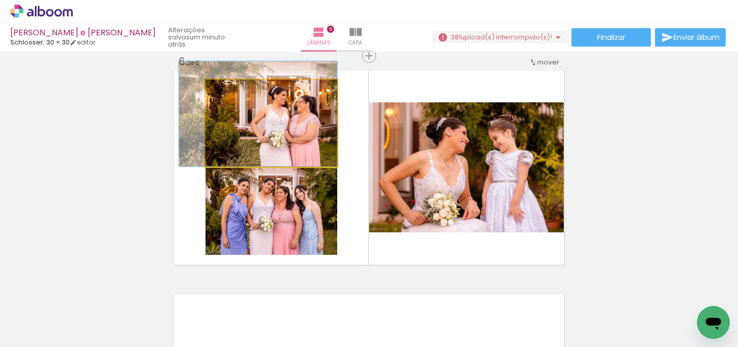
drag, startPoint x: 289, startPoint y: 132, endPoint x: 272, endPoint y: 122, distance: 19.5
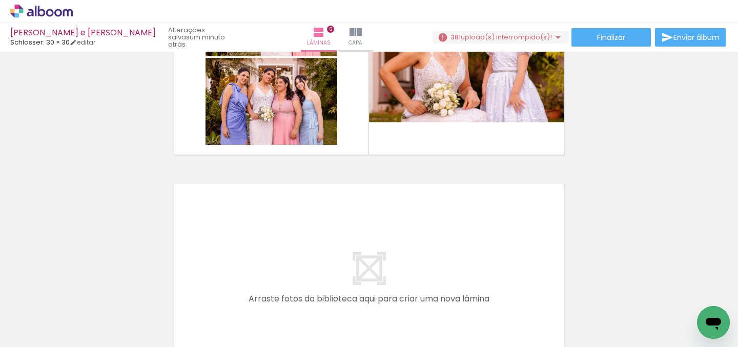
scroll to position [0, 6162]
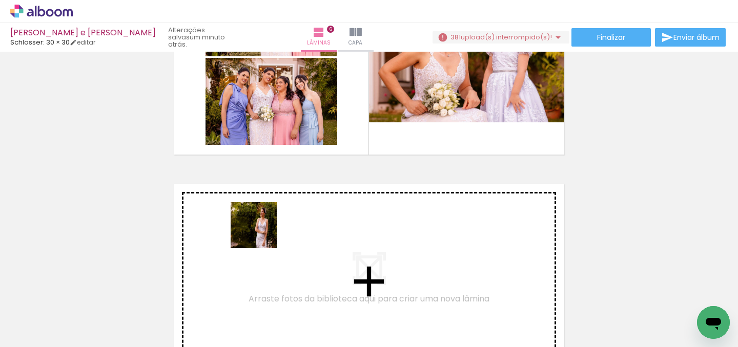
drag, startPoint x: 259, startPoint y: 319, endPoint x: 261, endPoint y: 233, distance: 85.6
click at [261, 233] on quentale-workspace at bounding box center [369, 173] width 738 height 347
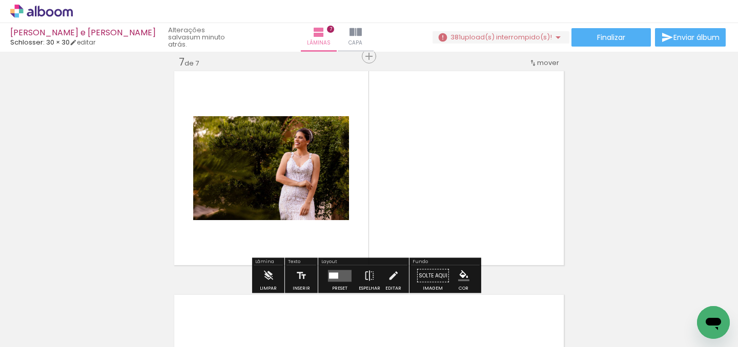
scroll to position [1357, 0]
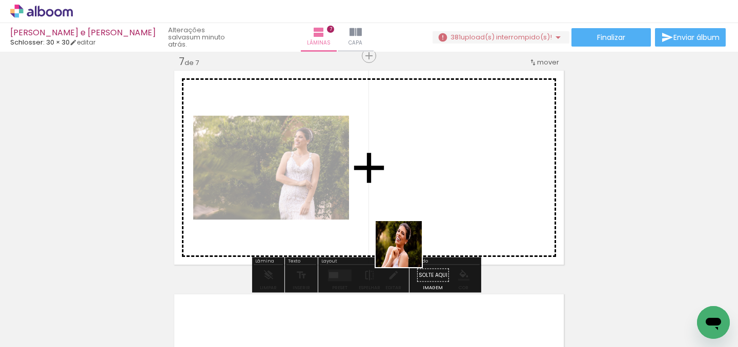
drag, startPoint x: 373, startPoint y: 315, endPoint x: 433, endPoint y: 212, distance: 119.2
click at [433, 212] on quentale-workspace at bounding box center [369, 173] width 738 height 347
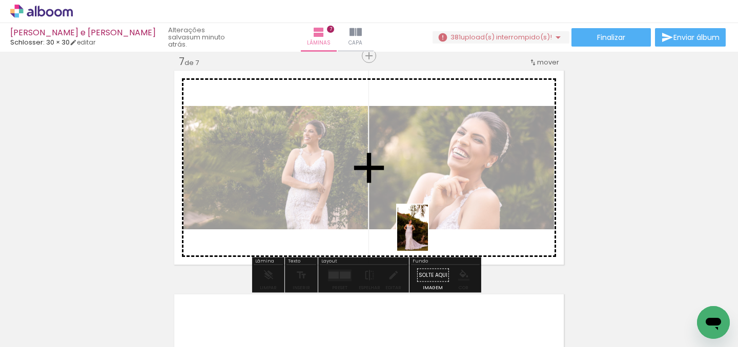
drag, startPoint x: 434, startPoint y: 314, endPoint x: 428, endPoint y: 236, distance: 78.6
click at [428, 236] on quentale-workspace at bounding box center [369, 173] width 738 height 347
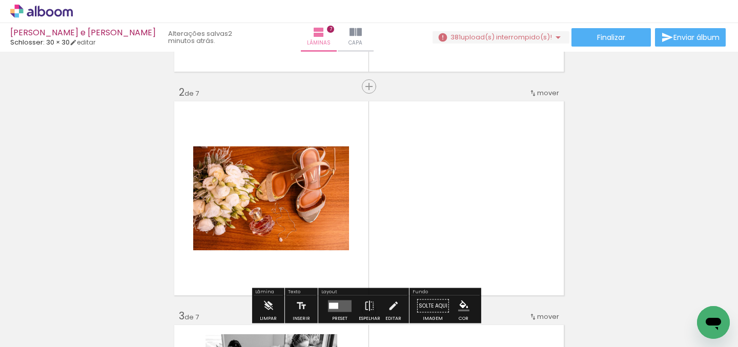
scroll to position [206, 0]
click at [468, 207] on quentale-layouter at bounding box center [369, 198] width 394 height 198
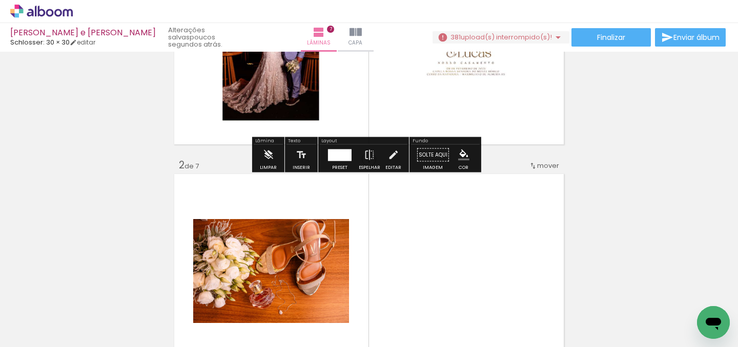
scroll to position [149, 0]
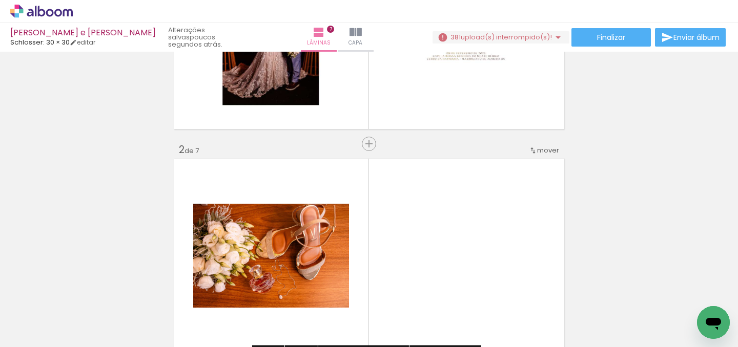
click at [468, 208] on quentale-layouter at bounding box center [369, 256] width 394 height 198
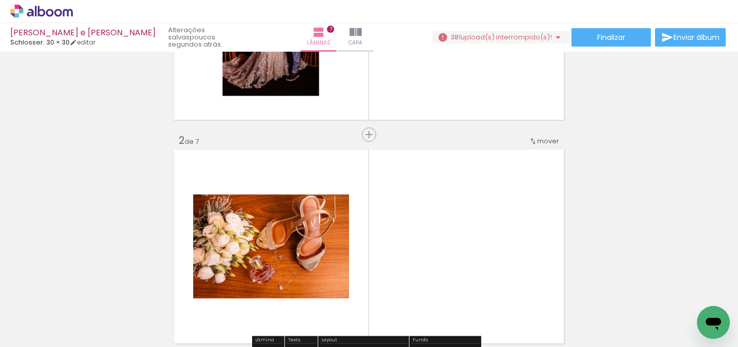
scroll to position [239, 0]
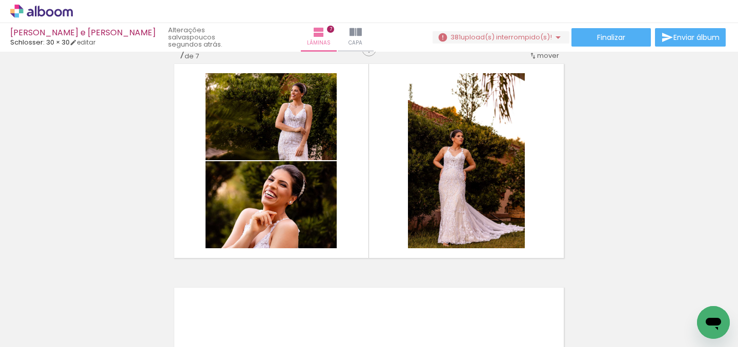
scroll to position [0, 6548]
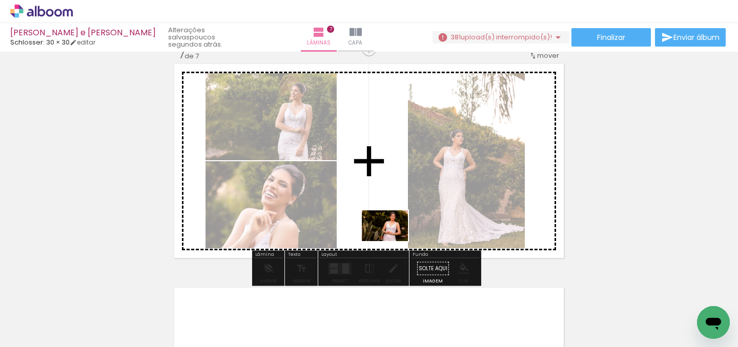
drag, startPoint x: 268, startPoint y: 324, endPoint x: 393, endPoint y: 241, distance: 150.1
click at [393, 241] on quentale-workspace at bounding box center [369, 173] width 738 height 347
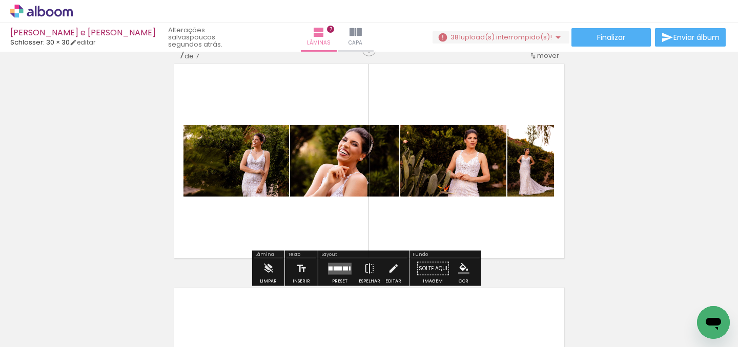
click at [343, 271] on quentale-layouter at bounding box center [340, 269] width 24 height 12
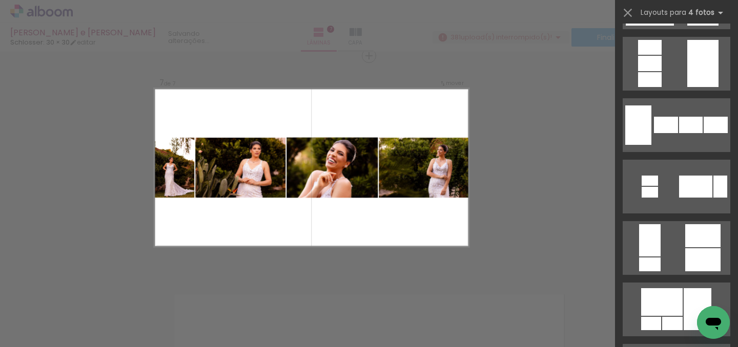
scroll to position [630, 0]
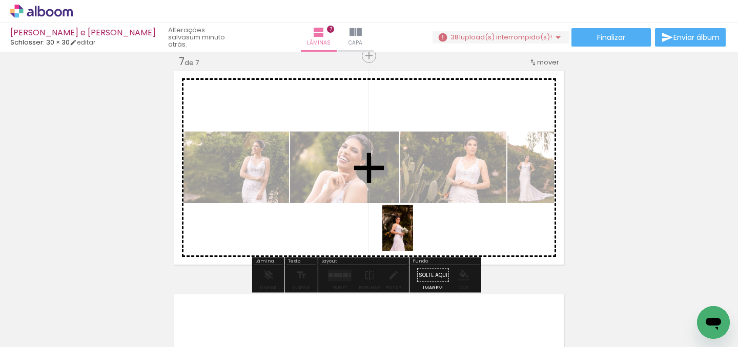
drag, startPoint x: 377, startPoint y: 327, endPoint x: 413, endPoint y: 236, distance: 98.0
click at [413, 236] on quentale-workspace at bounding box center [369, 173] width 738 height 347
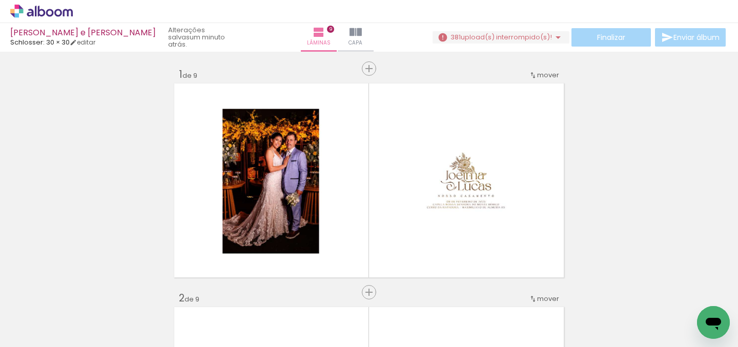
scroll to position [0, 7754]
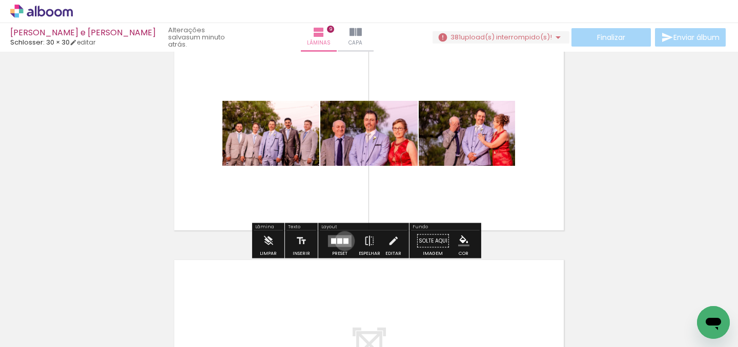
click at [343, 241] on div at bounding box center [345, 241] width 5 height 6
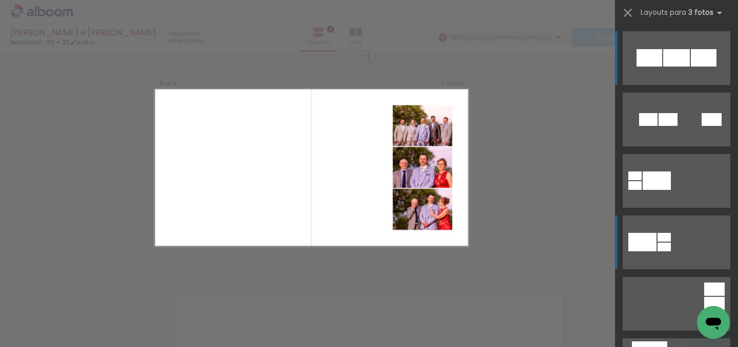
scroll to position [208, 0]
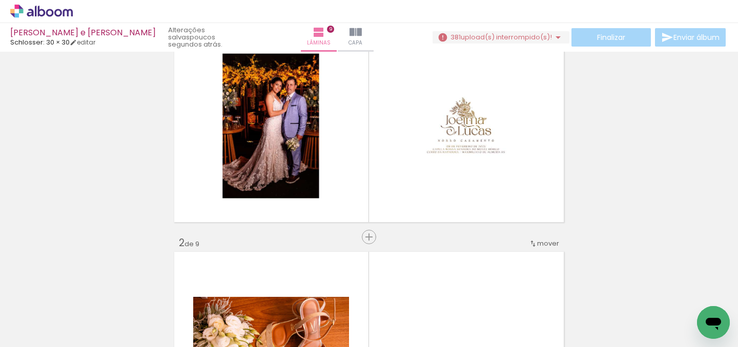
scroll to position [0, 0]
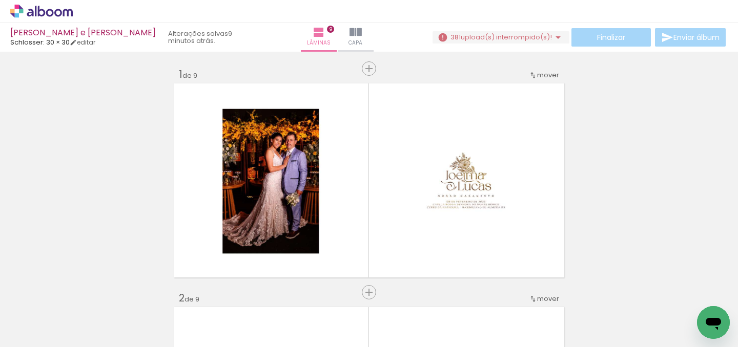
scroll to position [0, 7754]
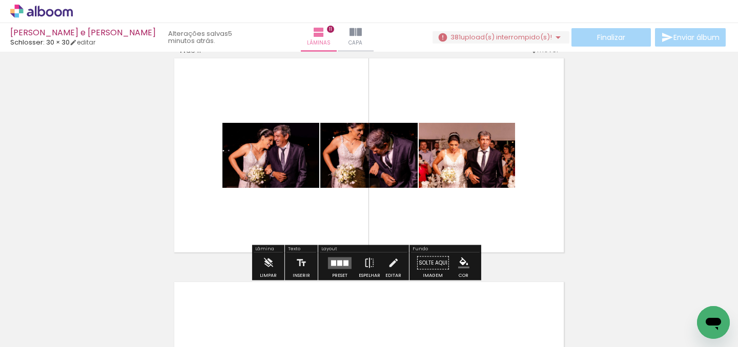
scroll to position [2264, 0]
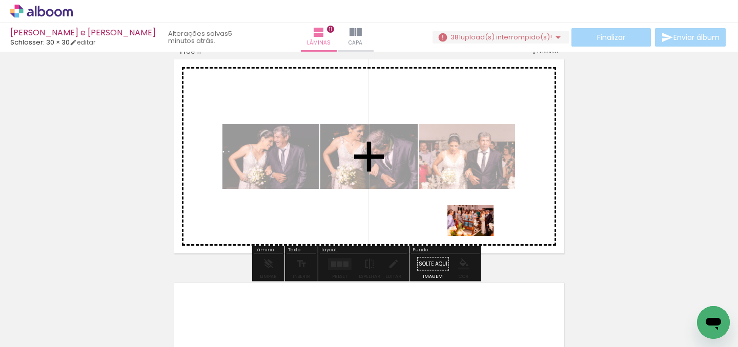
drag, startPoint x: 345, startPoint y: 318, endPoint x: 478, endPoint y: 236, distance: 156.0
click at [478, 236] on quentale-workspace at bounding box center [369, 173] width 738 height 347
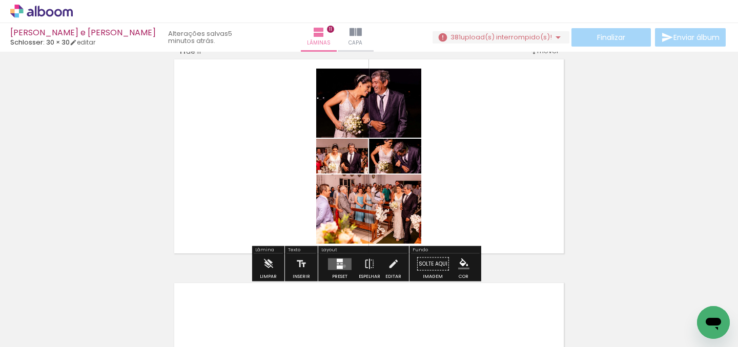
click at [342, 266] on quentale-layouter at bounding box center [340, 264] width 24 height 12
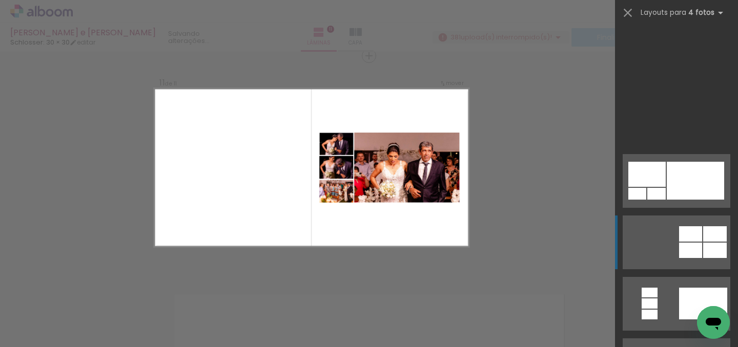
scroll to position [416, 0]
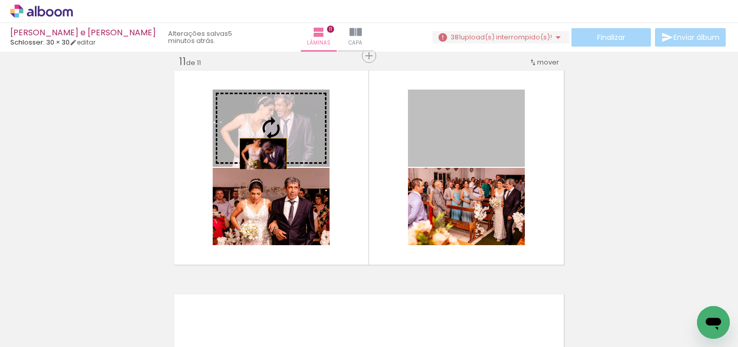
drag, startPoint x: 456, startPoint y: 143, endPoint x: 275, endPoint y: 130, distance: 181.4
click at [0, 0] on slot at bounding box center [0, 0] width 0 height 0
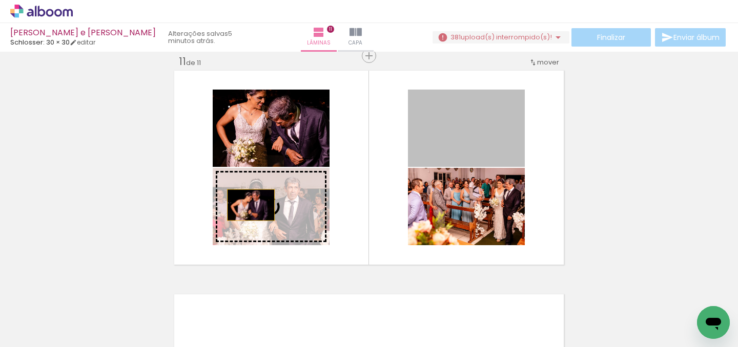
drag, startPoint x: 424, startPoint y: 146, endPoint x: 247, endPoint y: 205, distance: 187.0
click at [0, 0] on slot at bounding box center [0, 0] width 0 height 0
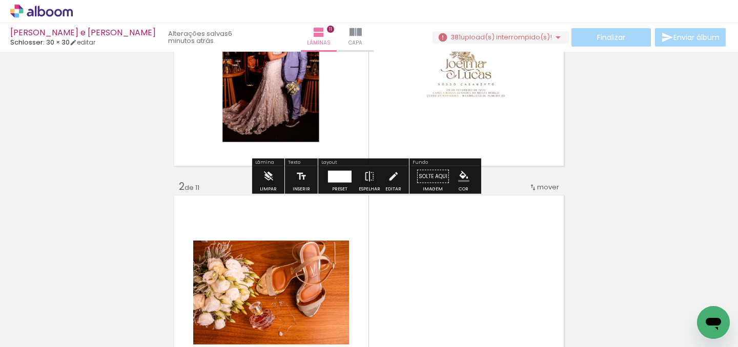
scroll to position [260, 0]
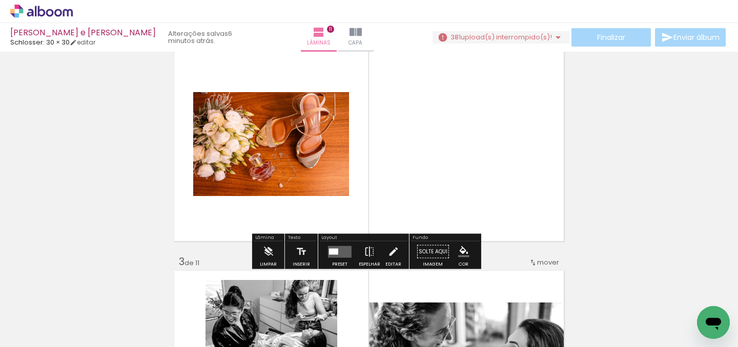
click at [434, 174] on quentale-layouter at bounding box center [369, 144] width 394 height 198
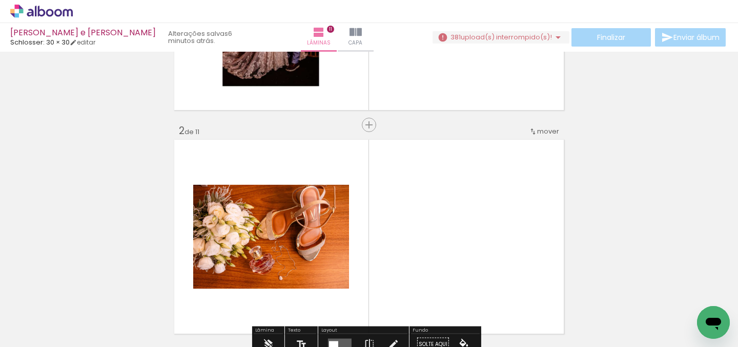
scroll to position [243, 0]
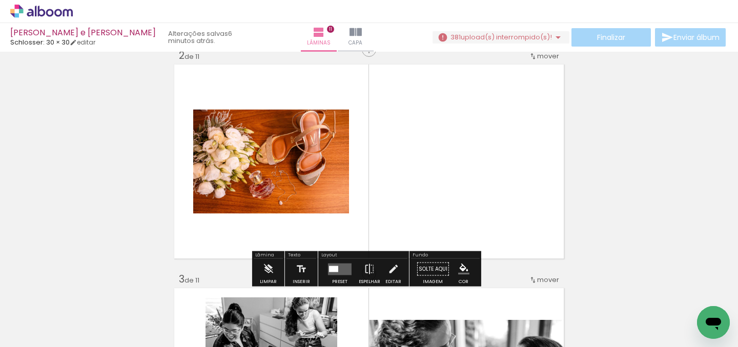
click at [281, 183] on quentale-photo at bounding box center [271, 162] width 156 height 104
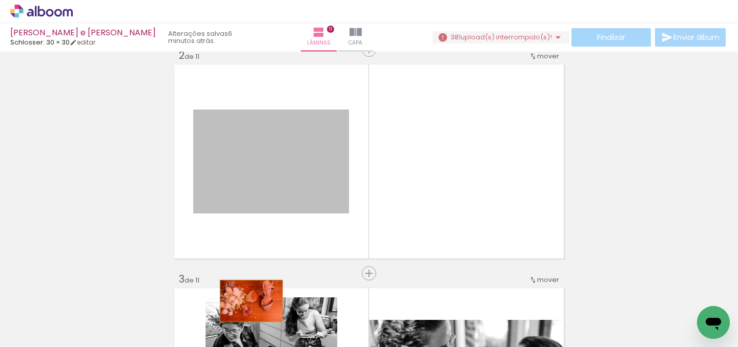
drag, startPoint x: 293, startPoint y: 172, endPoint x: 251, endPoint y: 305, distance: 139.9
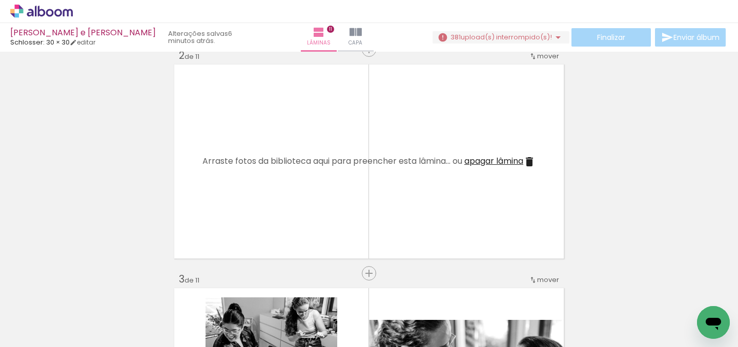
click at [514, 156] on span "apagar lâmina" at bounding box center [493, 161] width 59 height 12
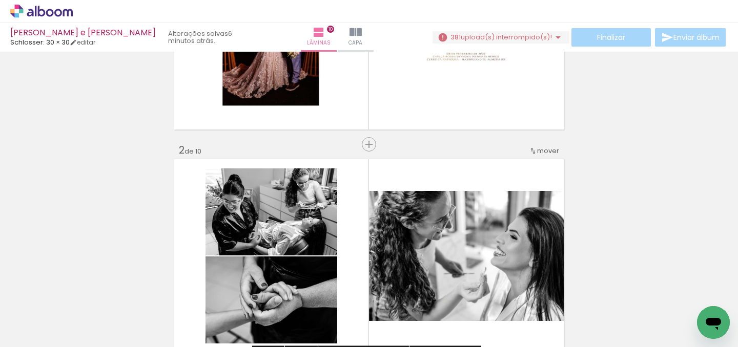
scroll to position [0, 0]
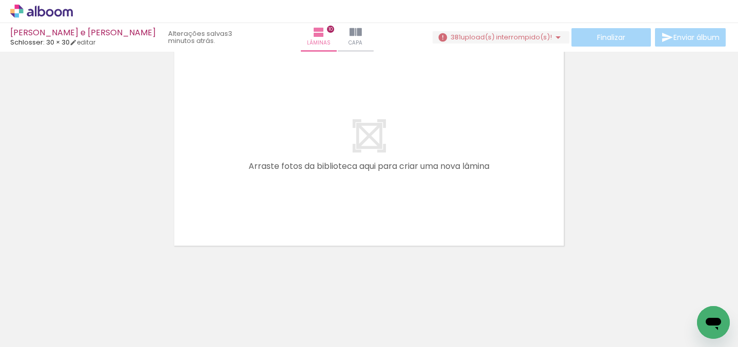
scroll to position [2272, 0]
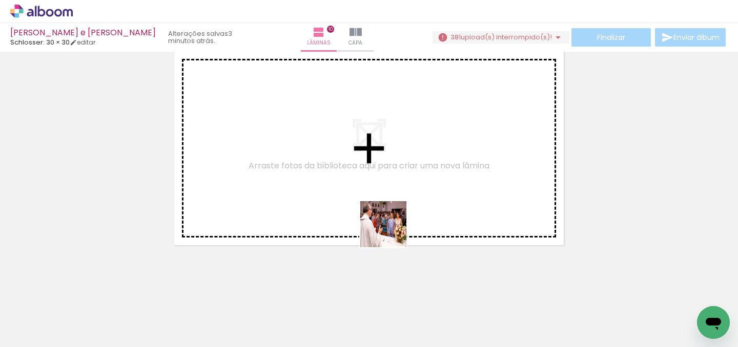
drag, startPoint x: 499, startPoint y: 315, endPoint x: 322, endPoint y: 193, distance: 214.8
click at [322, 193] on quentale-workspace at bounding box center [369, 173] width 738 height 347
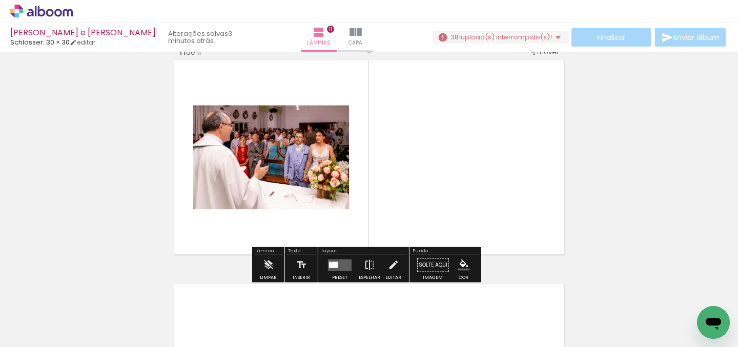
scroll to position [2263, 0]
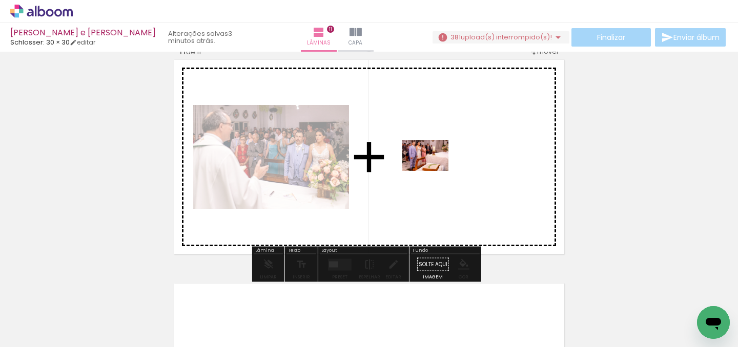
drag, startPoint x: 665, startPoint y: 314, endPoint x: 433, endPoint y: 171, distance: 271.9
click at [433, 171] on quentale-workspace at bounding box center [369, 173] width 738 height 347
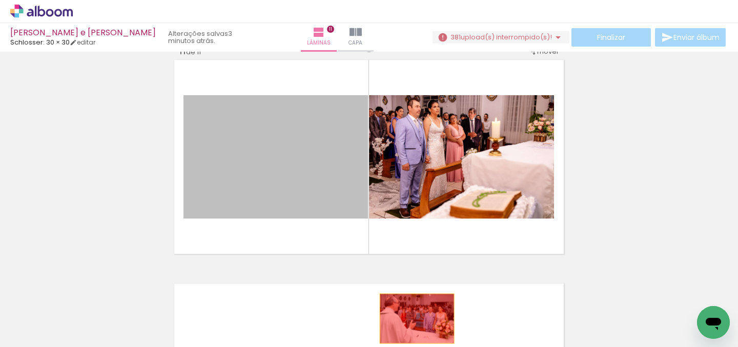
drag, startPoint x: 272, startPoint y: 171, endPoint x: 413, endPoint y: 319, distance: 204.4
click at [413, 319] on quentale-workspace at bounding box center [369, 173] width 738 height 347
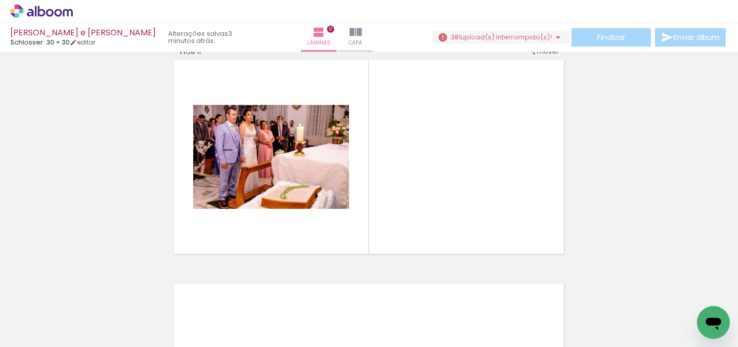
scroll to position [0, 10309]
